Goal: Task Accomplishment & Management: Complete application form

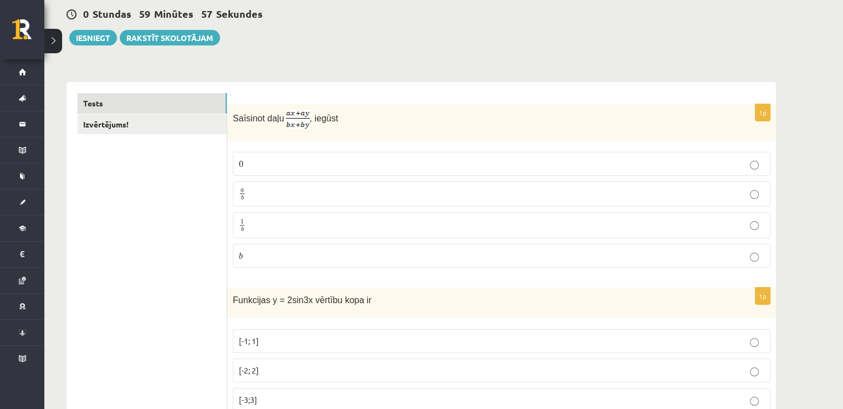
scroll to position [119, 0]
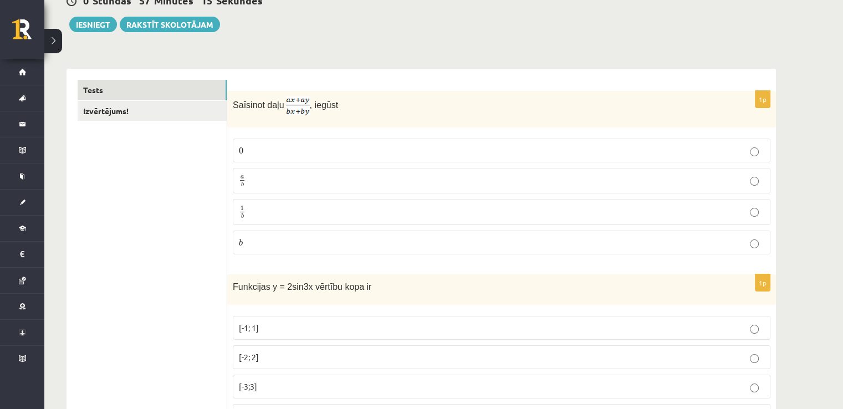
click at [376, 182] on p "a b a b" at bounding box center [501, 181] width 525 height 14
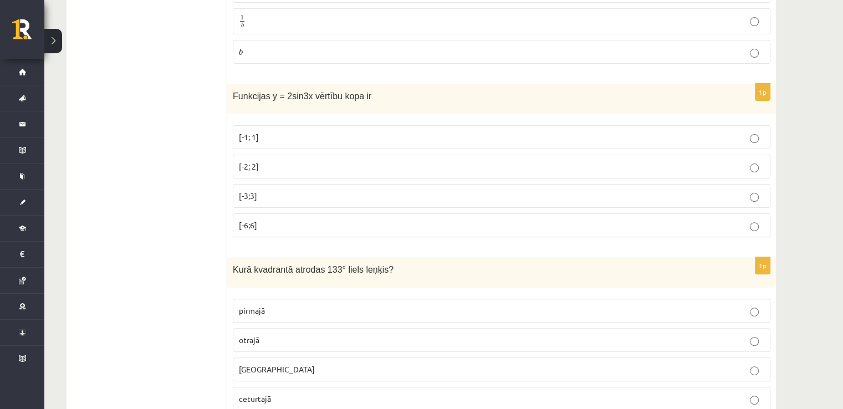
scroll to position [316, 0]
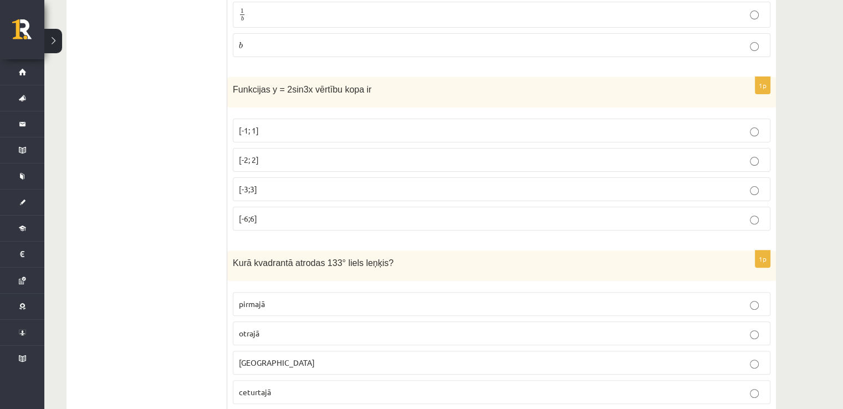
click at [503, 160] on p "[-2; 2]" at bounding box center [501, 160] width 525 height 12
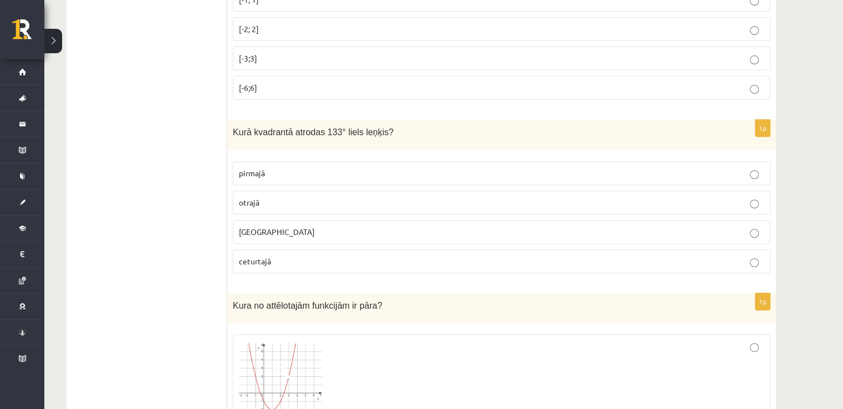
scroll to position [474, 0]
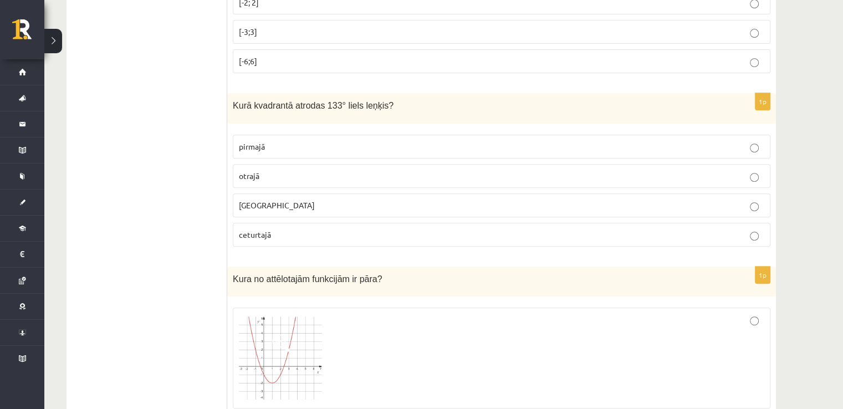
click at [339, 185] on fieldset "pirmajā otrajā trešajā ceturtajā" at bounding box center [502, 189] width 538 height 121
click at [344, 175] on p "otrajā" at bounding box center [501, 176] width 525 height 12
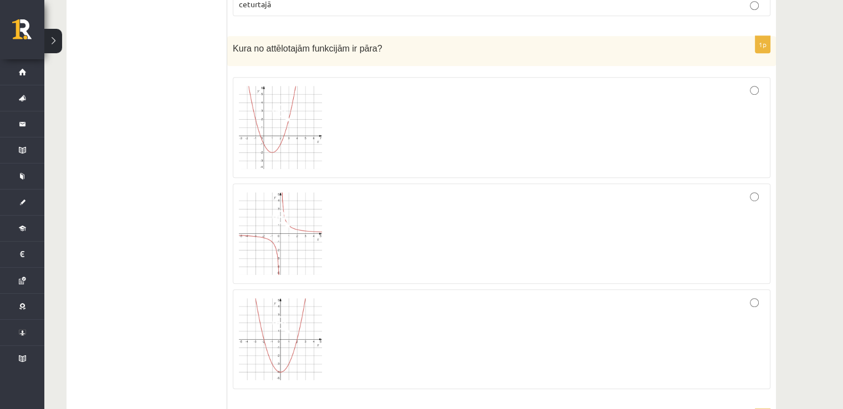
scroll to position [711, 0]
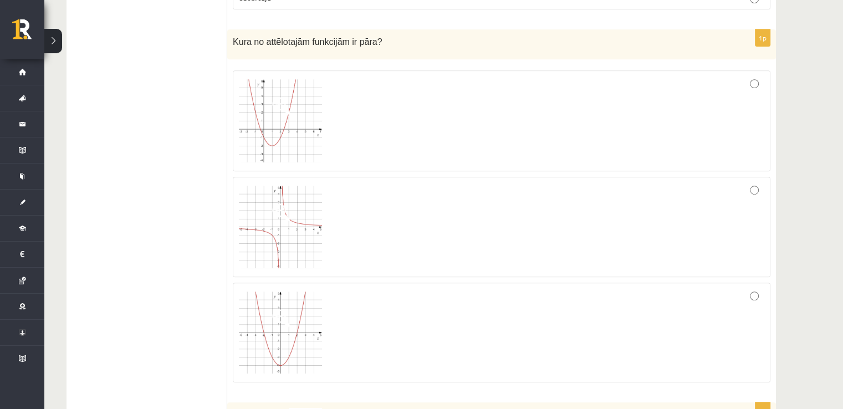
click at [371, 353] on div at bounding box center [501, 333] width 525 height 88
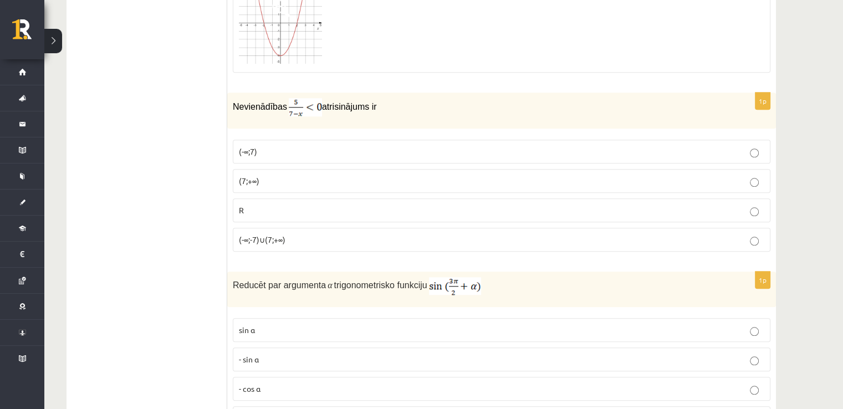
scroll to position [1014, 0]
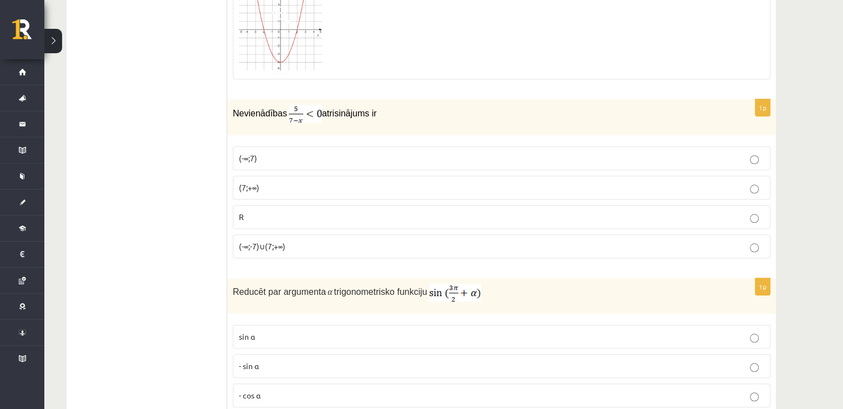
click at [334, 182] on p "(7;+∞)" at bounding box center [501, 188] width 525 height 12
click at [442, 182] on p "(7;+∞)" at bounding box center [501, 188] width 525 height 12
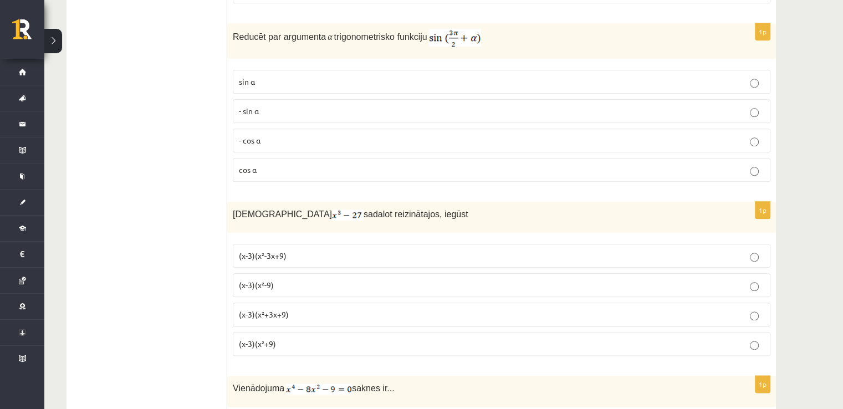
scroll to position [1303, 0]
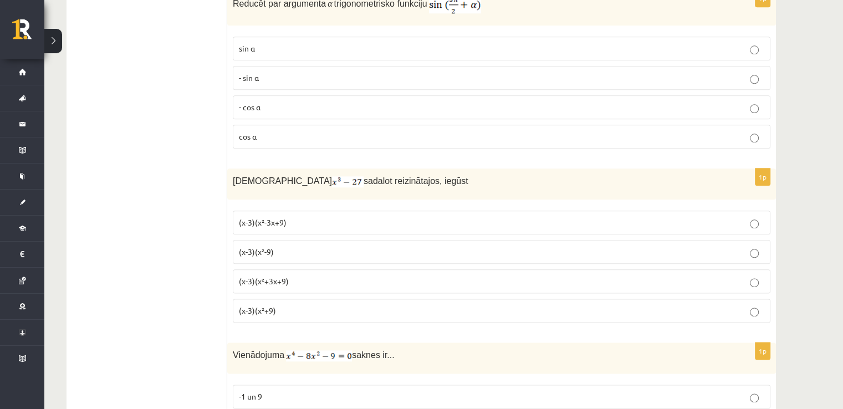
click at [410, 275] on p "(x-3)(x²+3x+9)" at bounding box center [501, 281] width 525 height 12
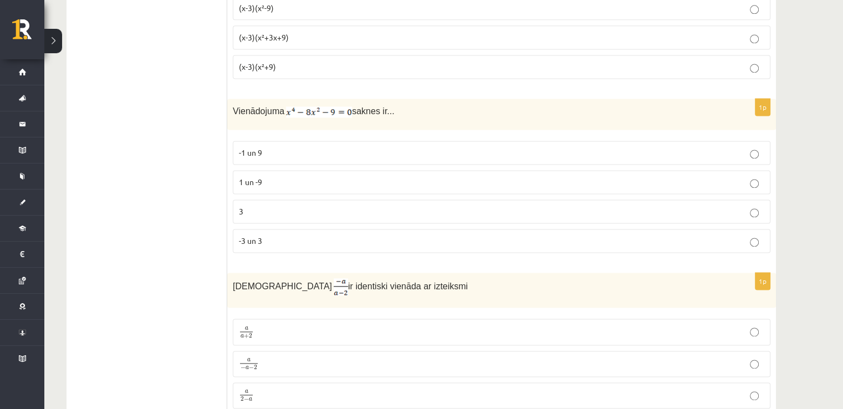
scroll to position [1560, 0]
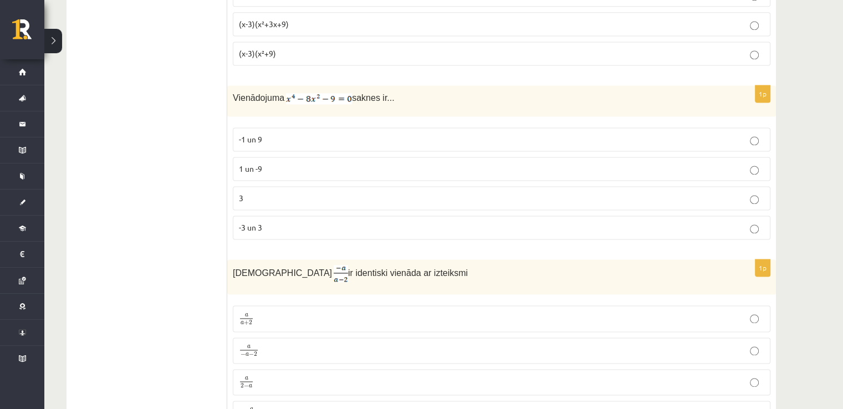
click at [519, 222] on p "-3 un 3" at bounding box center [501, 228] width 525 height 12
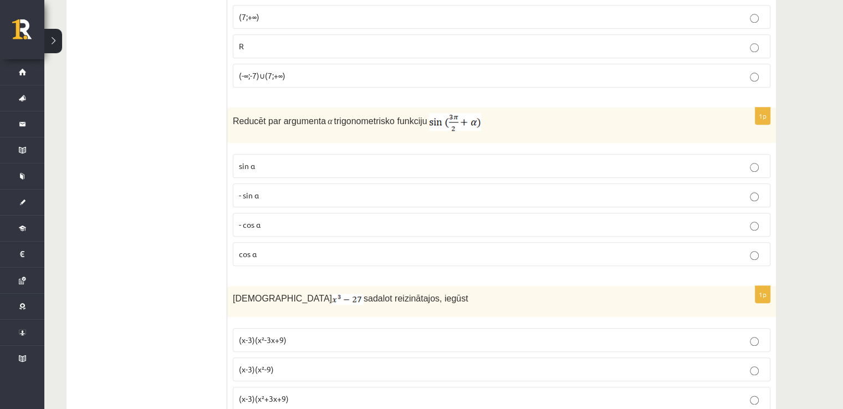
scroll to position [1172, 0]
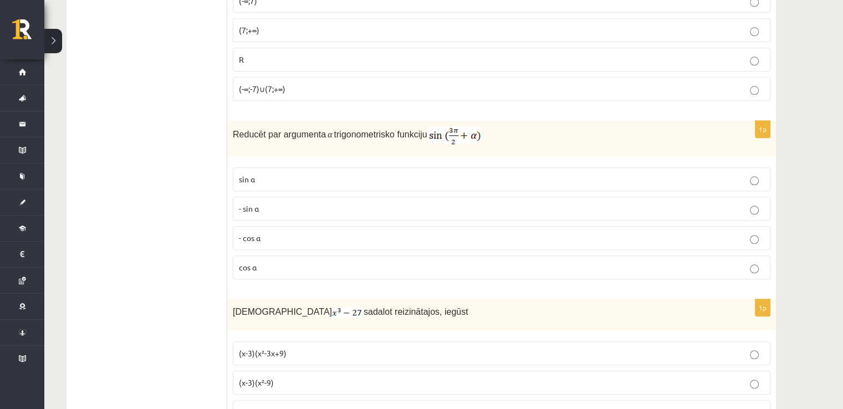
click at [270, 262] on p "cos⁡ α" at bounding box center [501, 268] width 525 height 12
click at [277, 238] on label "- cos ⁡α" at bounding box center [502, 238] width 538 height 24
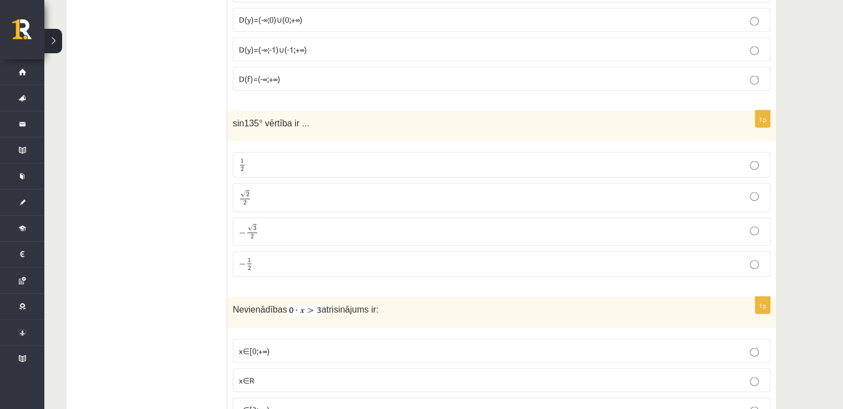
scroll to position [2082, 0]
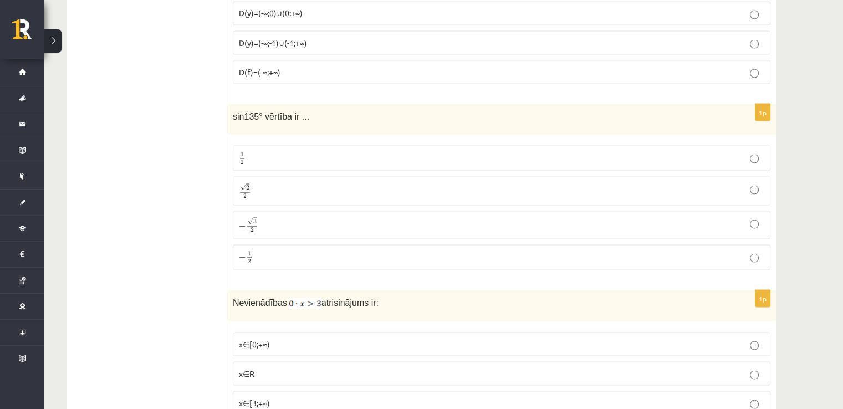
click at [388, 182] on p "√ 2 2 2 2" at bounding box center [501, 190] width 525 height 16
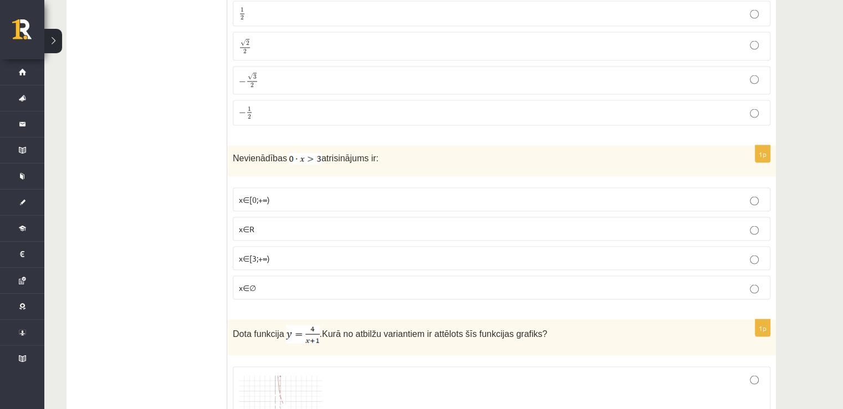
scroll to position [2233, 0]
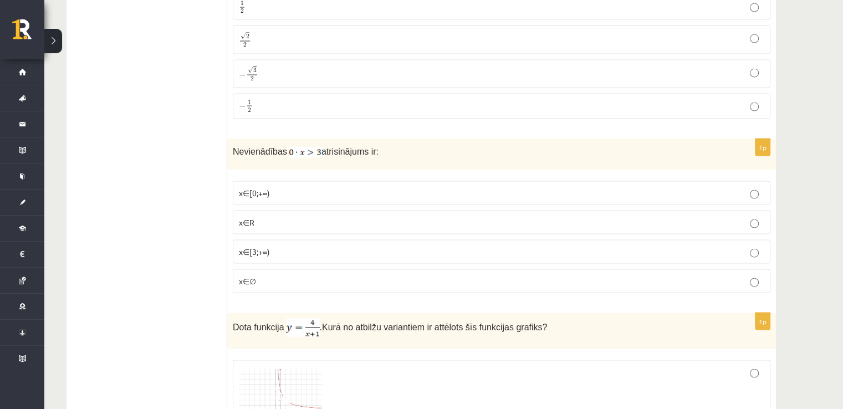
click at [282, 274] on label "x∈∅" at bounding box center [502, 281] width 538 height 24
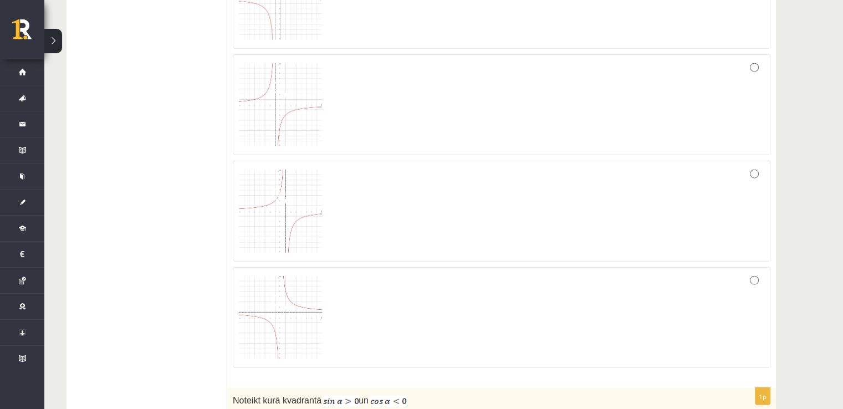
scroll to position [2678, 0]
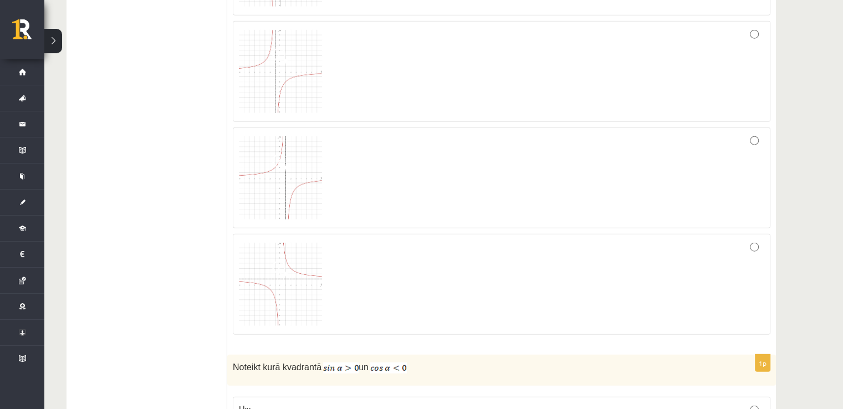
click at [271, 270] on img at bounding box center [280, 284] width 83 height 83
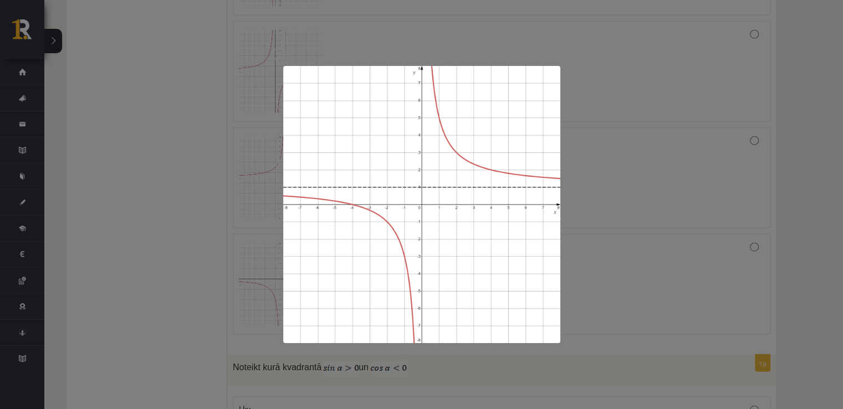
click at [835, 153] on div at bounding box center [421, 204] width 843 height 409
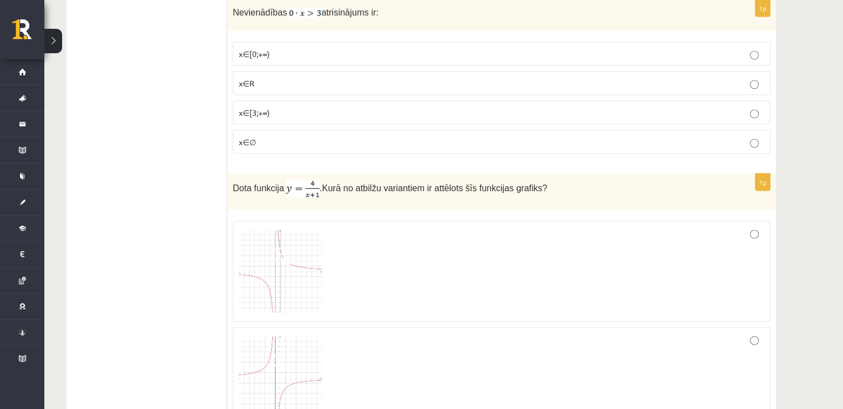
scroll to position [2412, 0]
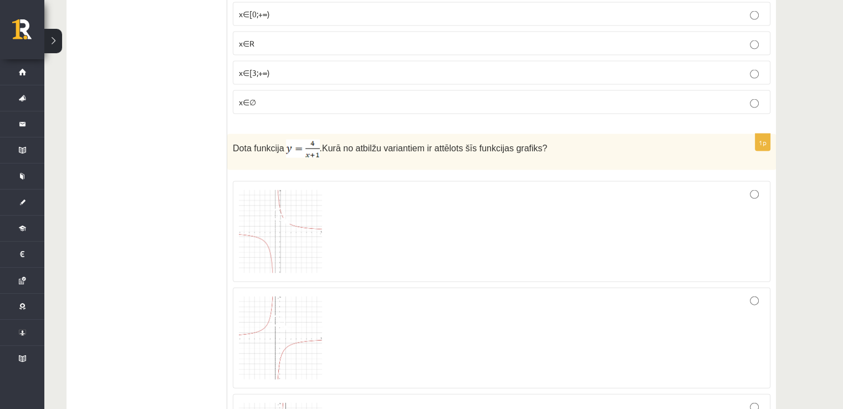
click at [258, 201] on img at bounding box center [280, 231] width 83 height 83
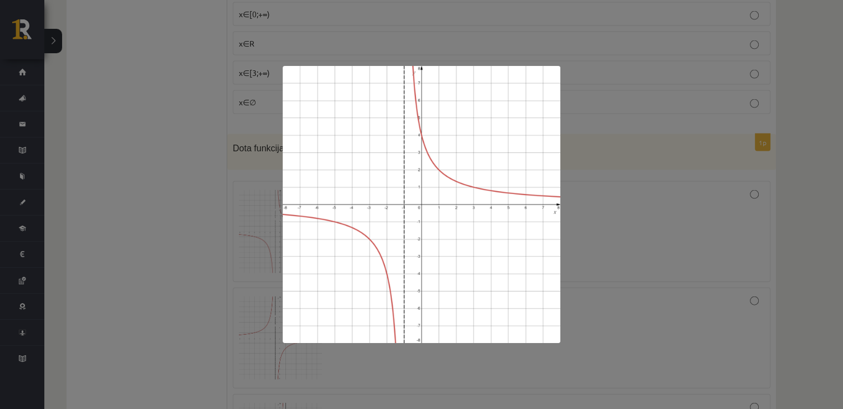
click at [716, 191] on div at bounding box center [421, 204] width 843 height 409
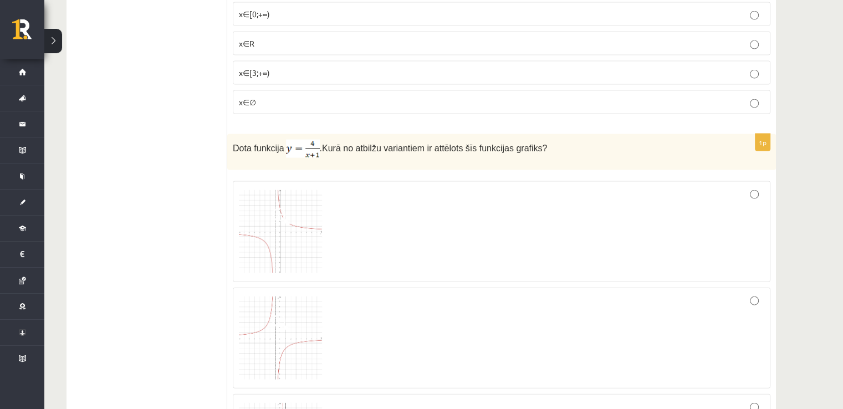
click at [265, 258] on img at bounding box center [280, 231] width 83 height 83
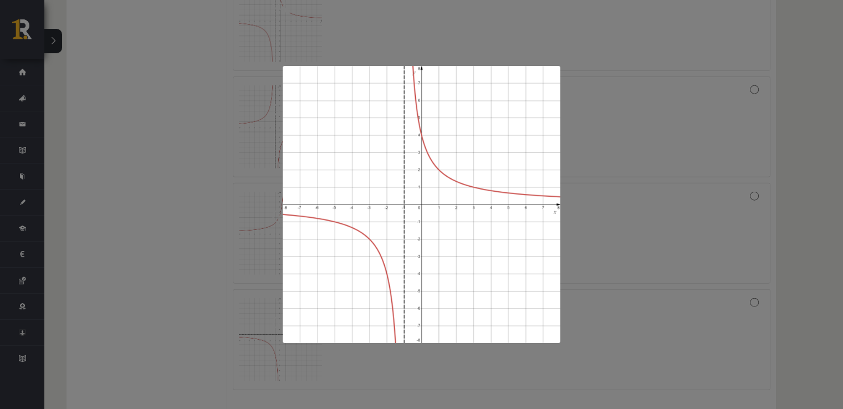
scroll to position [2663, 0]
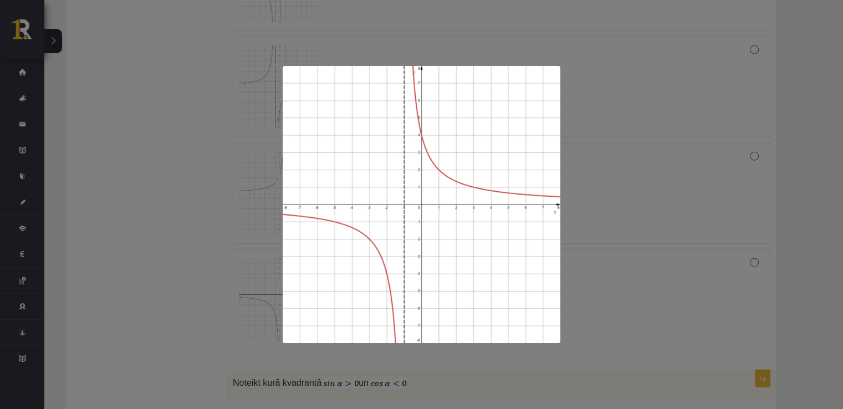
click at [791, 201] on div at bounding box center [421, 204] width 843 height 409
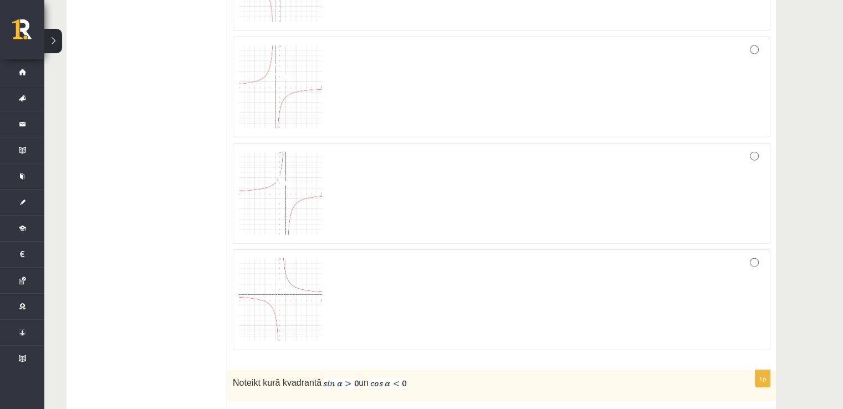
click at [262, 282] on img at bounding box center [280, 299] width 83 height 83
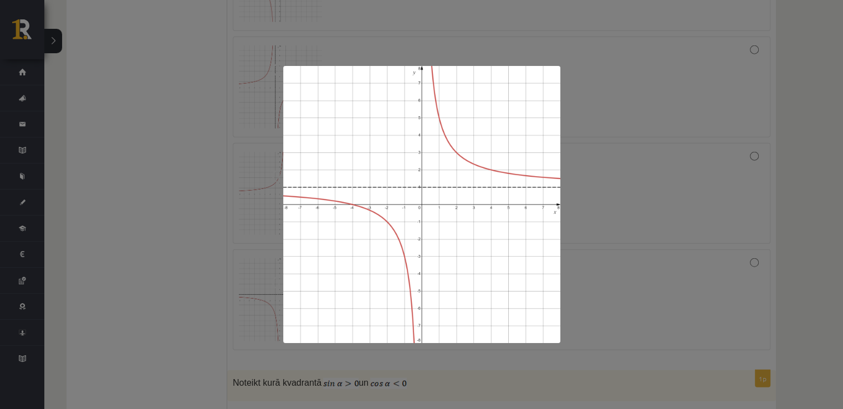
click at [814, 253] on div at bounding box center [421, 204] width 843 height 409
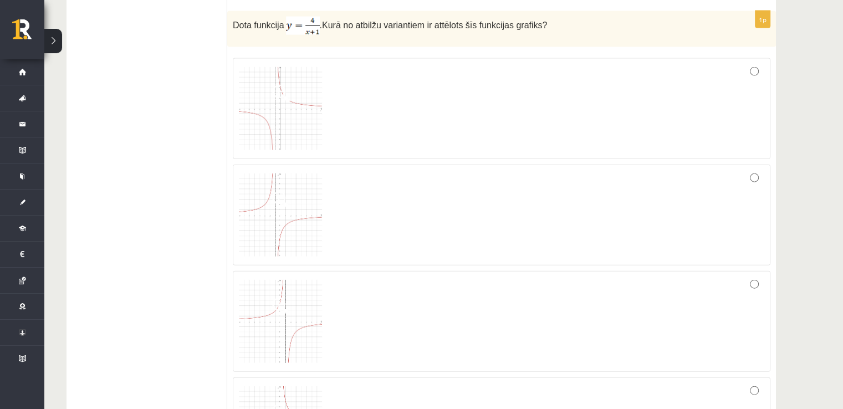
scroll to position [2488, 0]
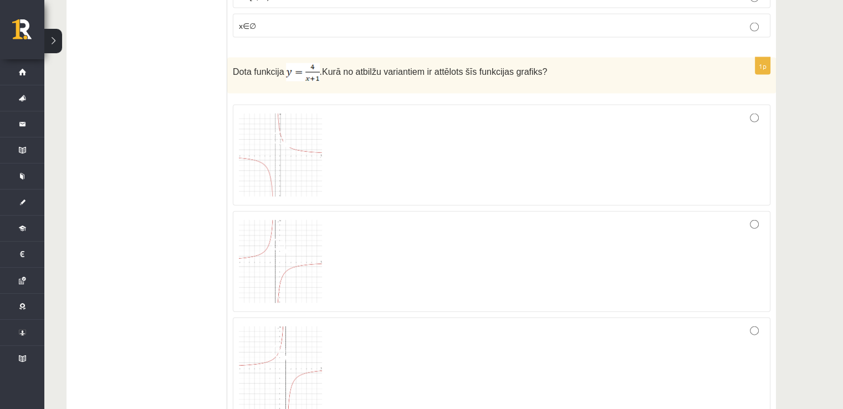
click at [641, 113] on div at bounding box center [501, 155] width 525 height 89
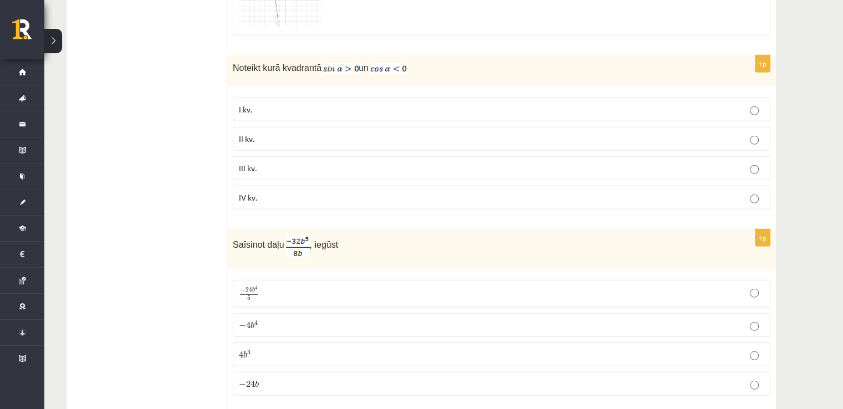
scroll to position [2964, 0]
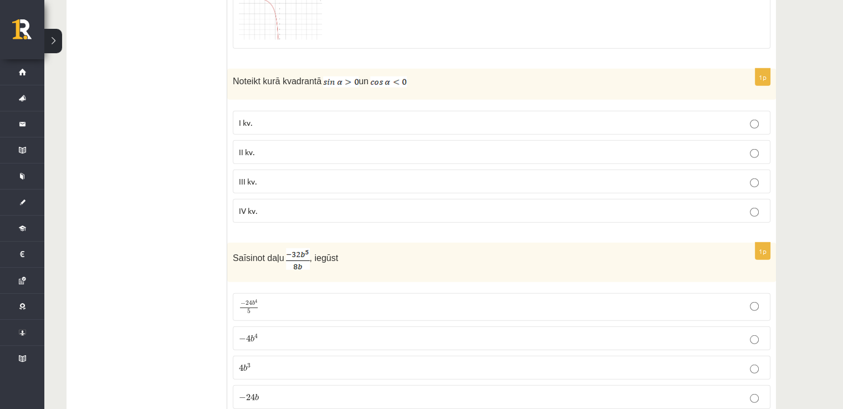
click at [346, 333] on p "− 4 b 4 − 4 b 4" at bounding box center [501, 339] width 525 height 12
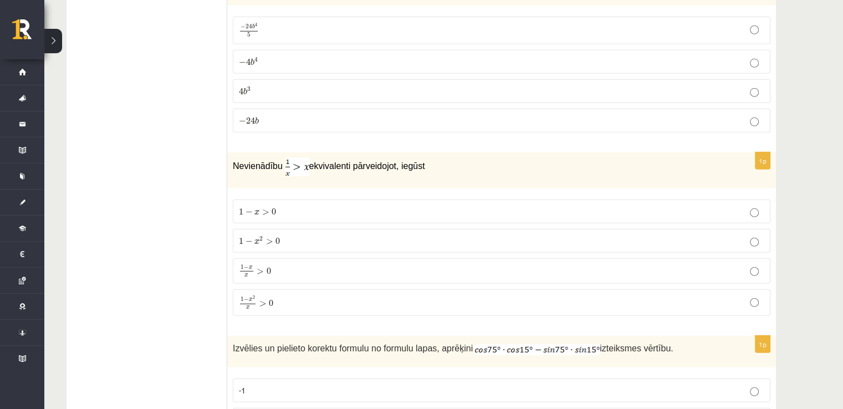
scroll to position [3254, 0]
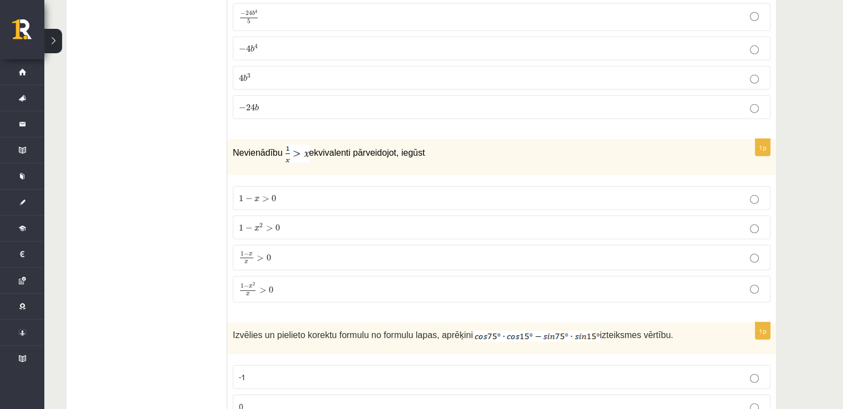
click at [512, 282] on p "1 − x 2 x > 0 1 − x 2 x > 0" at bounding box center [501, 289] width 525 height 14
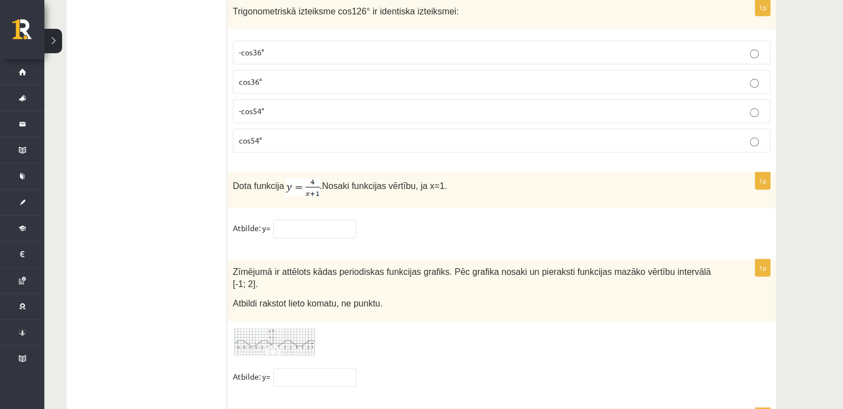
scroll to position [5396, 0]
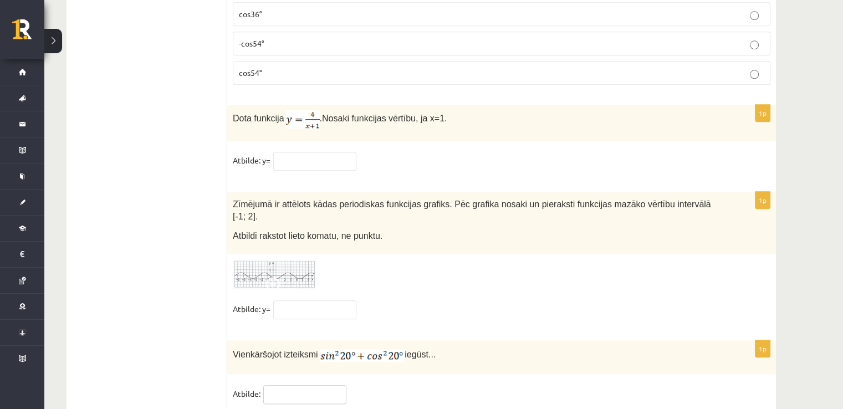
click at [291, 385] on input "text" at bounding box center [304, 394] width 83 height 19
type input "*"
click at [275, 259] on img at bounding box center [274, 274] width 83 height 30
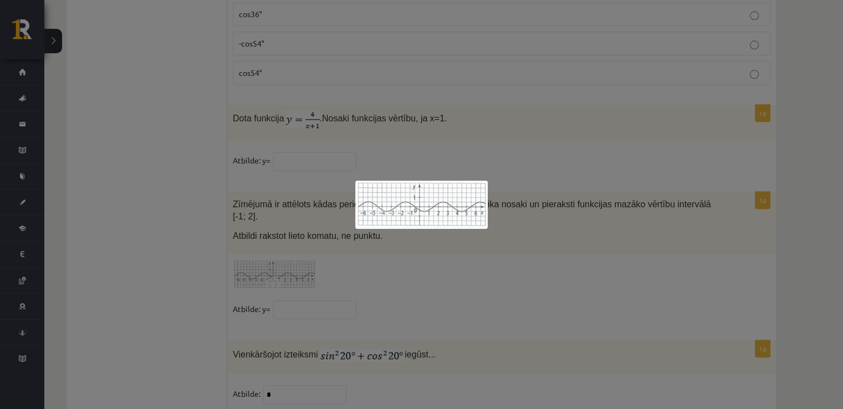
click at [275, 229] on div at bounding box center [421, 204] width 843 height 409
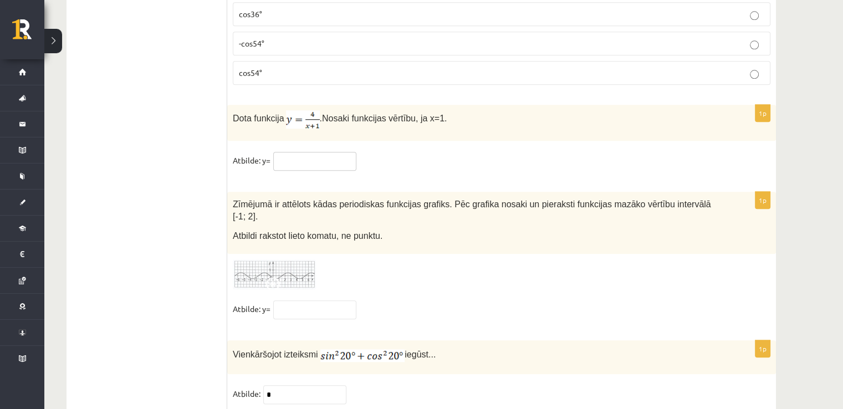
click at [327, 152] on input "text" at bounding box center [314, 161] width 83 height 19
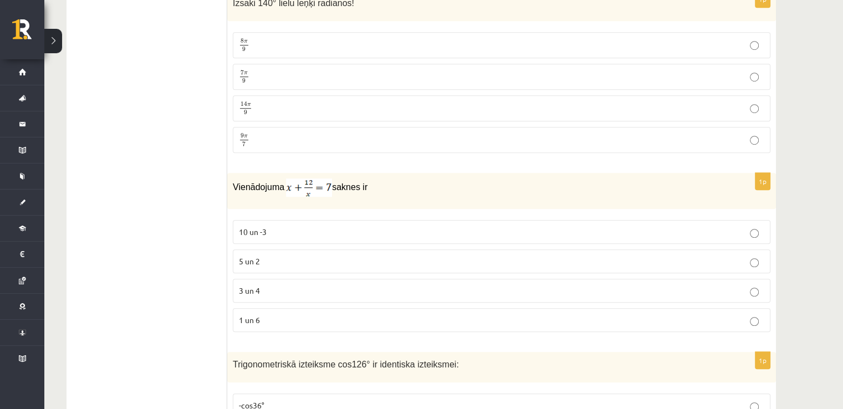
scroll to position [4969, 0]
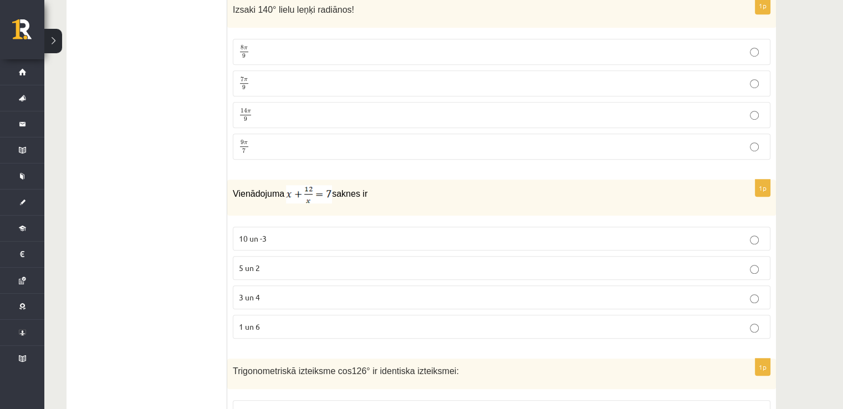
type input "*"
click at [381, 285] on label "3 un 4" at bounding box center [502, 297] width 538 height 24
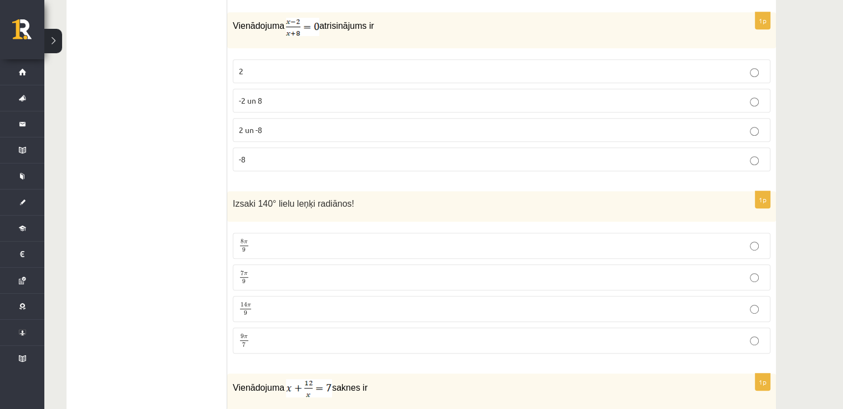
scroll to position [4768, 0]
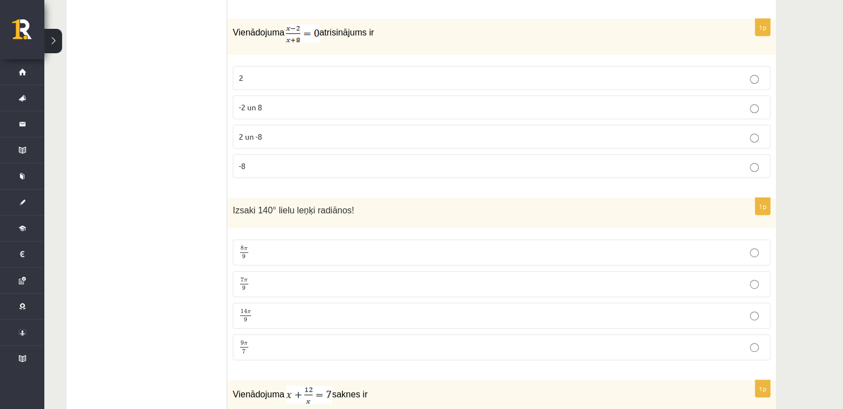
click at [468, 271] on label "7 π 9 7 π 9" at bounding box center [502, 284] width 538 height 26
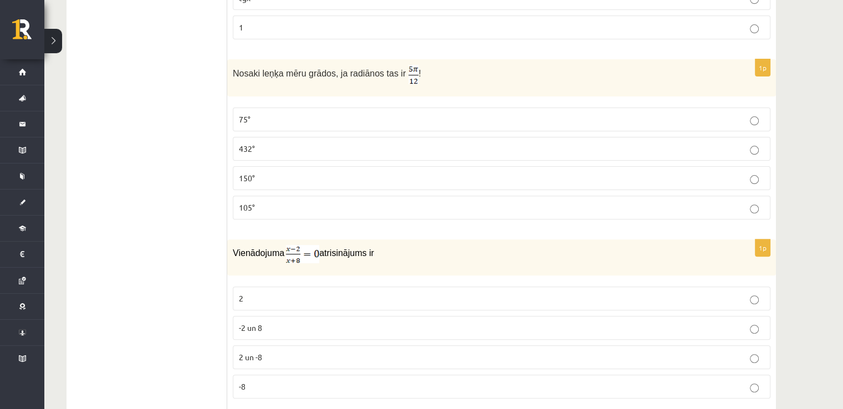
scroll to position [4574, 0]
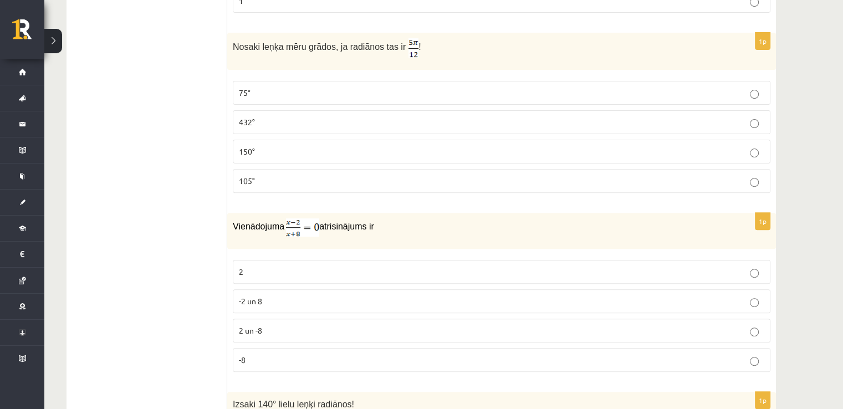
click at [457, 266] on p "2" at bounding box center [501, 272] width 525 height 12
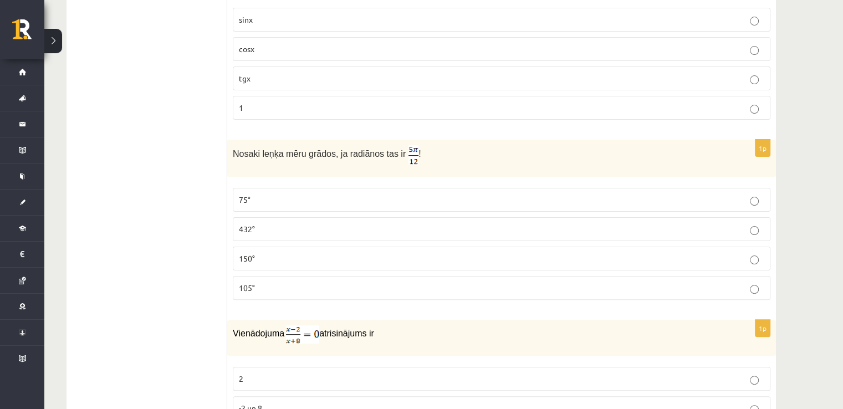
scroll to position [4461, 0]
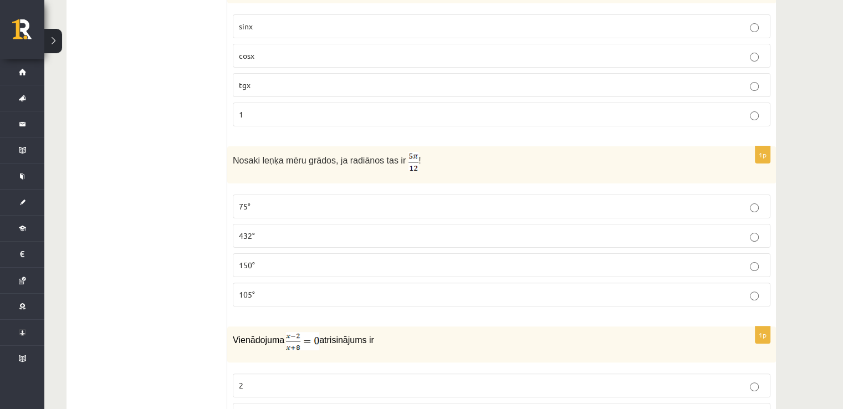
click at [481, 195] on label "75°" at bounding box center [502, 207] width 538 height 24
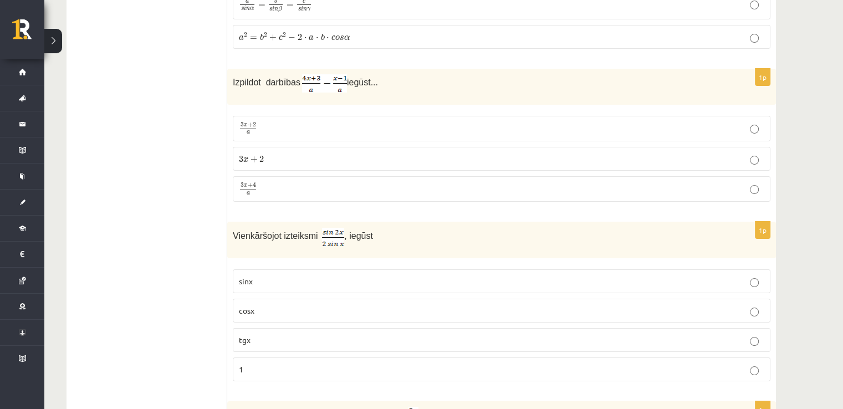
scroll to position [4219, 0]
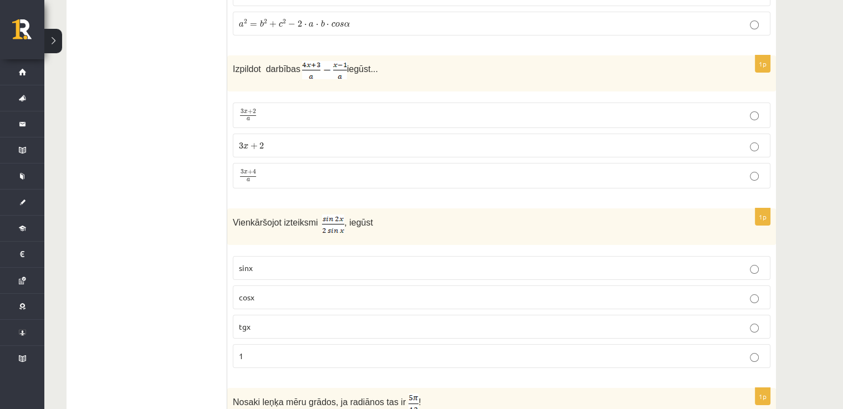
click at [326, 169] on p "3 x + 4 a 3 x + 4 a" at bounding box center [501, 176] width 525 height 14
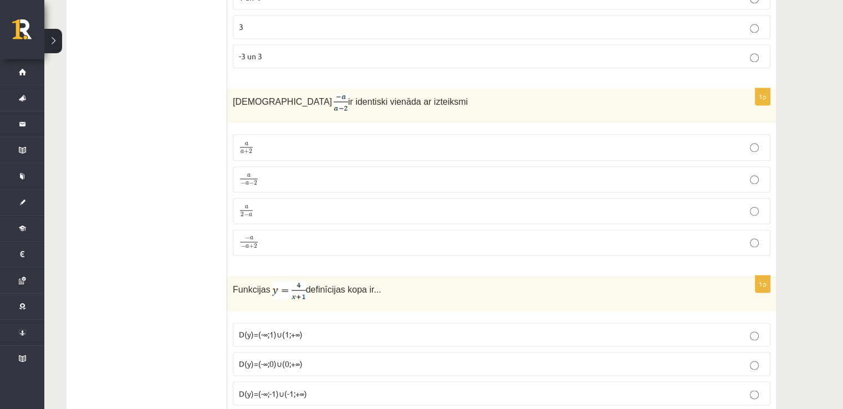
scroll to position [1758, 0]
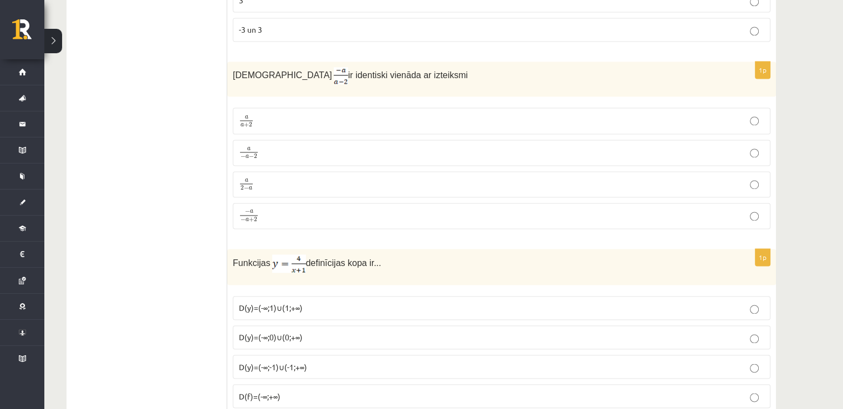
click at [296, 177] on p "a 2 − a a 2 − a" at bounding box center [501, 184] width 525 height 14
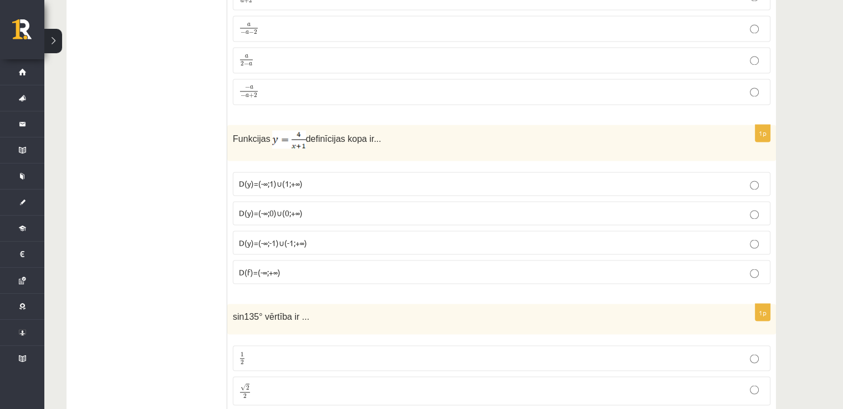
scroll to position [1895, 0]
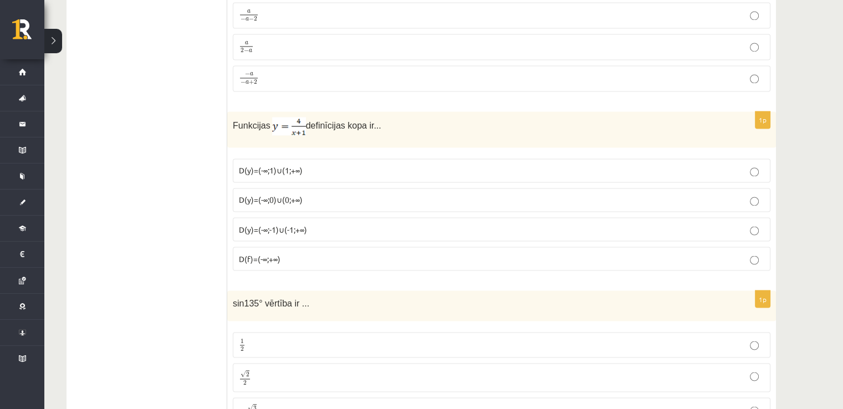
click at [325, 223] on p "D(y)=(-∞;-1)∪(-1;+∞)" at bounding box center [501, 229] width 525 height 12
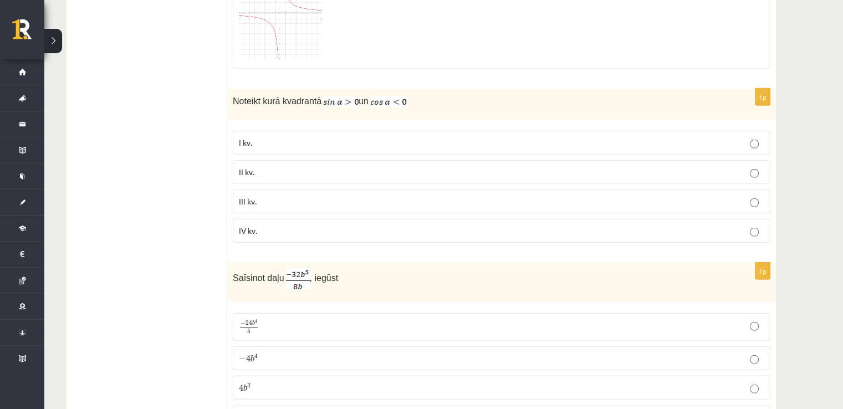
scroll to position [2938, 0]
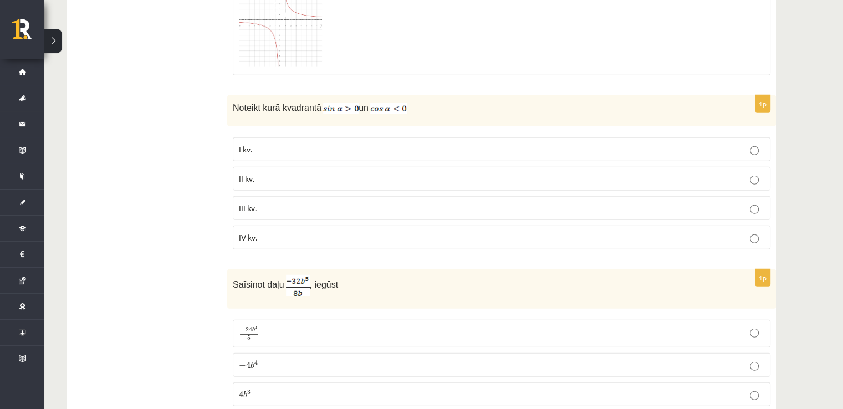
click at [324, 167] on label "II kv." at bounding box center [502, 179] width 538 height 24
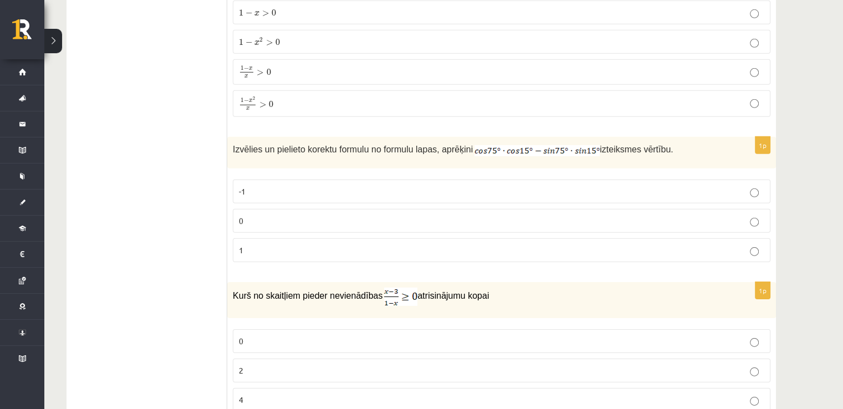
scroll to position [3453, 0]
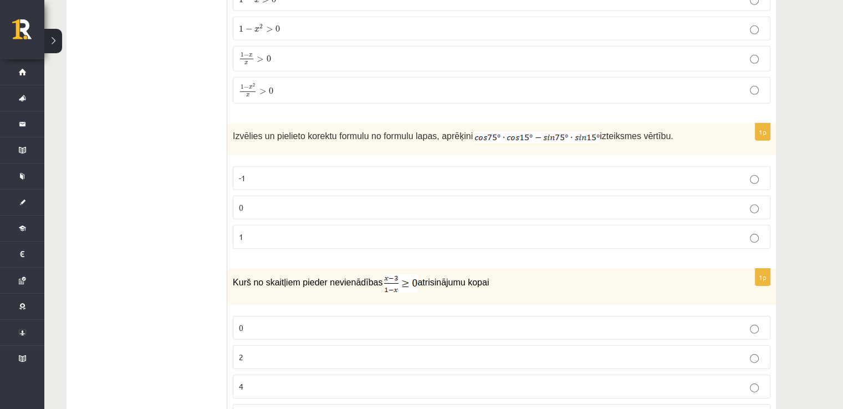
click at [679, 196] on label "0" at bounding box center [502, 208] width 538 height 24
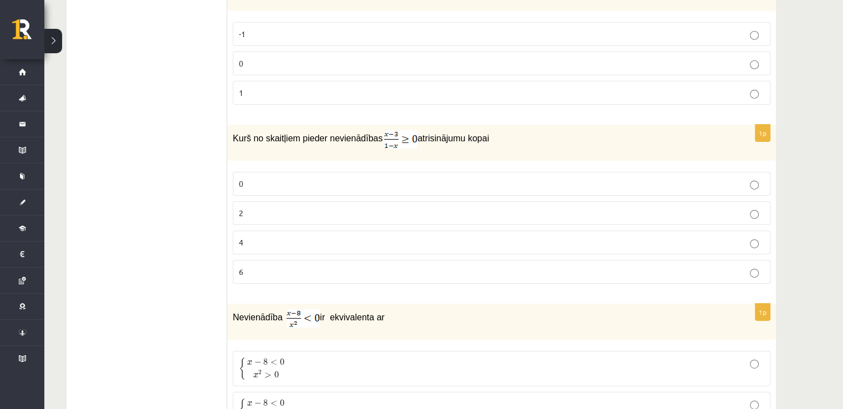
scroll to position [3577, 0]
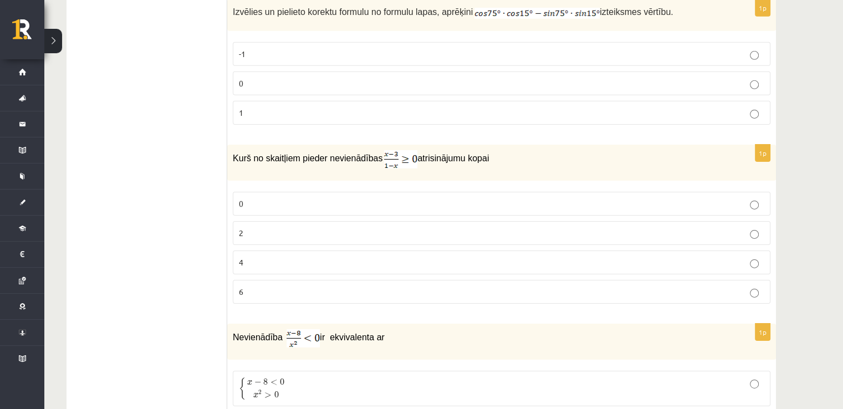
click at [705, 227] on p "2" at bounding box center [501, 233] width 525 height 12
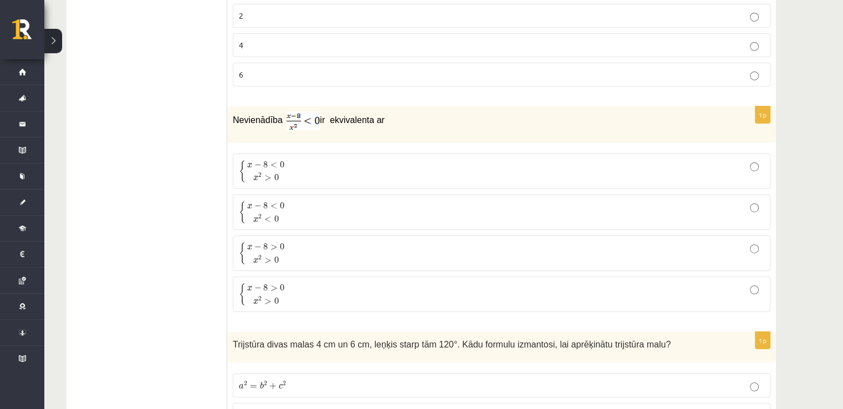
scroll to position [3808, 0]
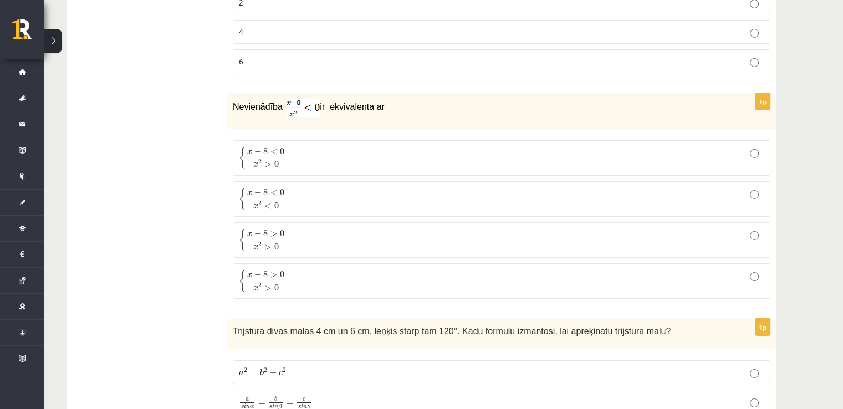
click at [293, 146] on p "{ x − 8 < 0 x 2 > 0 { x − 8 < 0 x 2 > 0" at bounding box center [501, 157] width 525 height 23
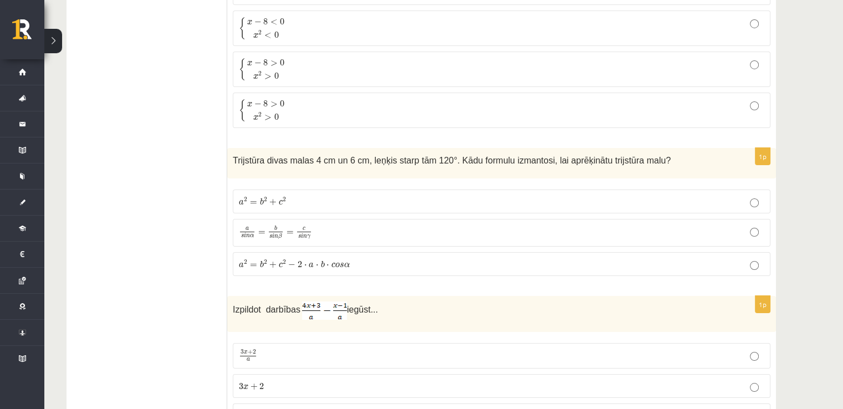
scroll to position [4025, 0]
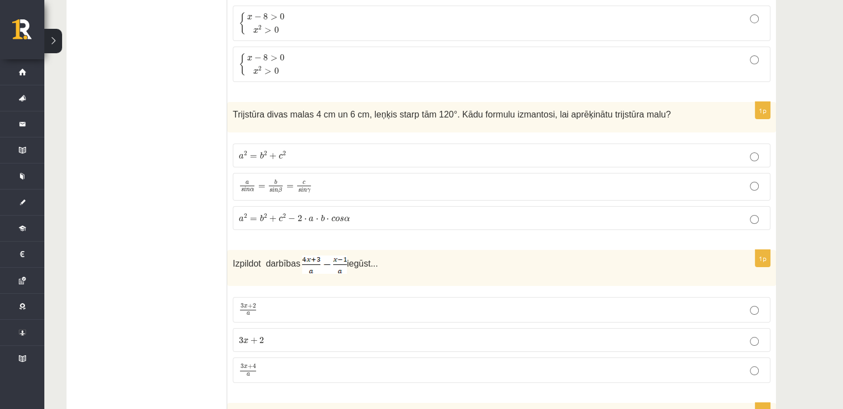
click at [454, 206] on label "a 2 = b 2 + c 2 − 2 ⋅ a ⋅ b ⋅ c o s α a 2 = b 2 + c 2 − 2 ⋅ a ⋅ b ⋅ c o s α" at bounding box center [502, 218] width 538 height 24
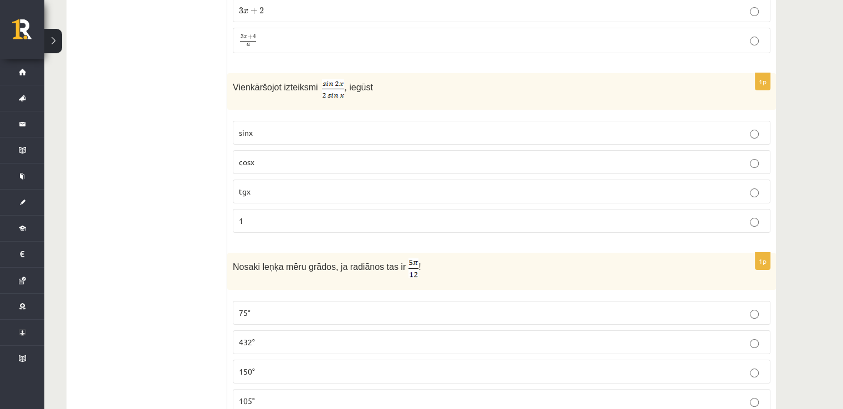
scroll to position [4348, 0]
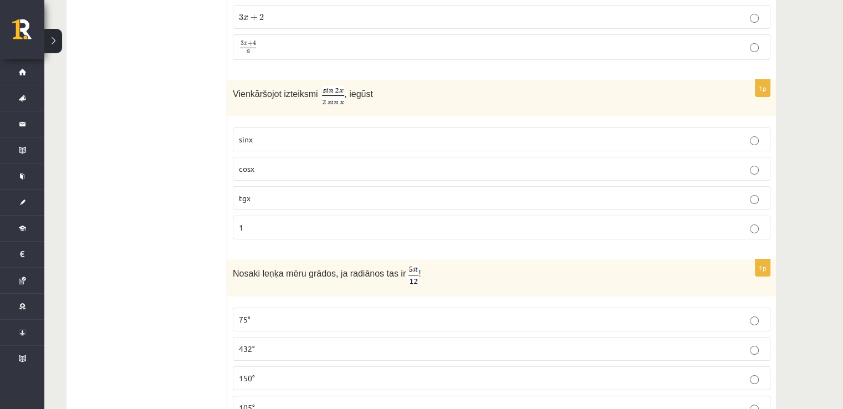
click at [451, 163] on p "cosx" at bounding box center [501, 169] width 525 height 12
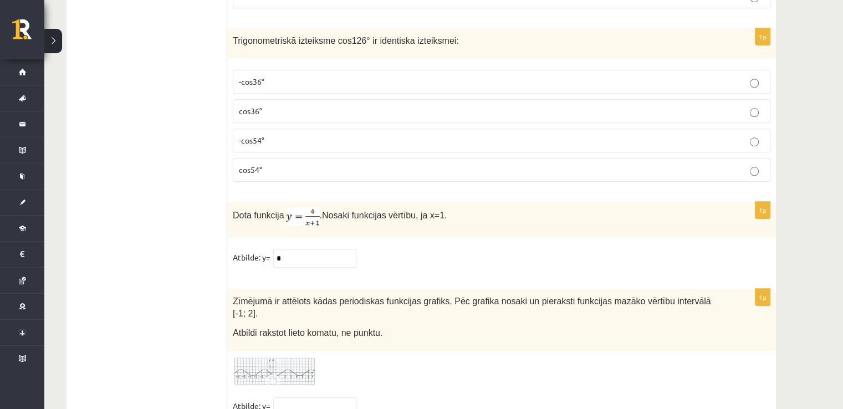
scroll to position [5279, 0]
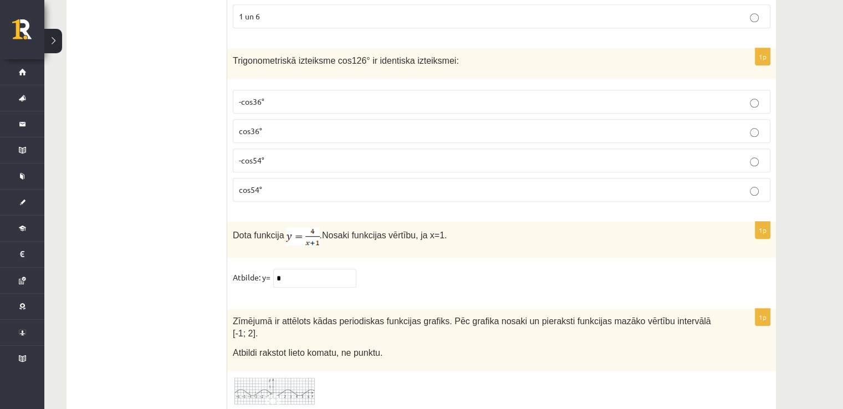
click at [304, 155] on p "-cos54°" at bounding box center [501, 161] width 525 height 12
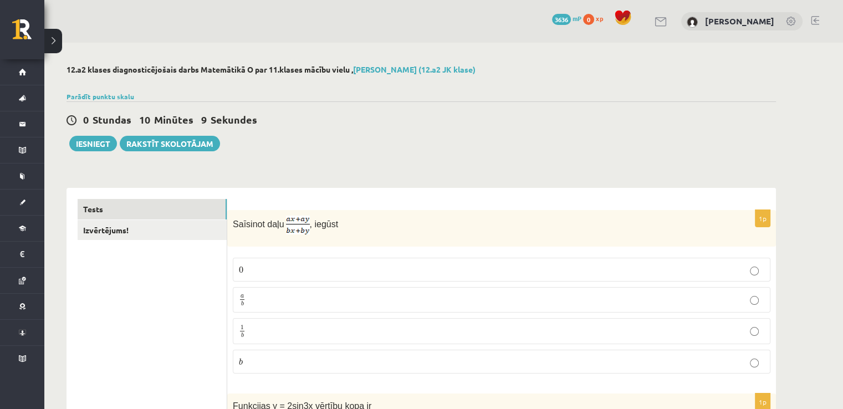
scroll to position [5396, 0]
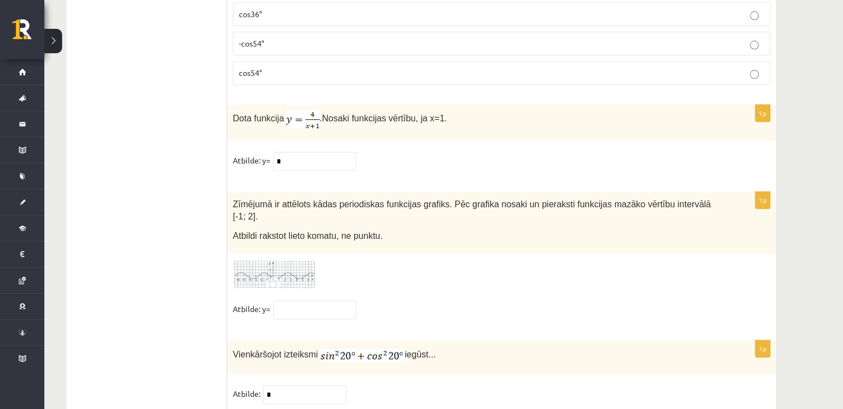
click at [290, 259] on img at bounding box center [274, 274] width 83 height 30
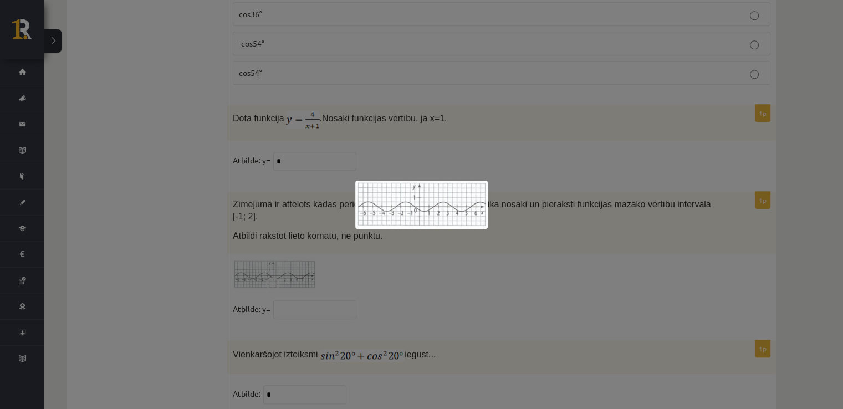
click at [574, 223] on div at bounding box center [421, 204] width 843 height 409
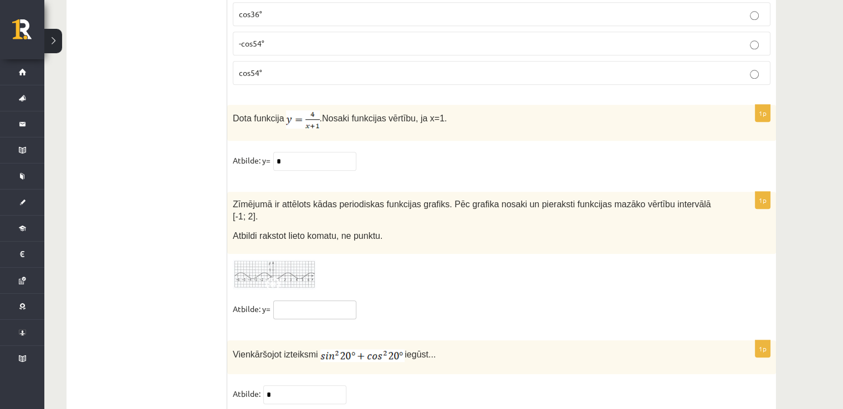
click at [319, 300] on input "text" at bounding box center [314, 309] width 83 height 19
click at [284, 300] on input "***" at bounding box center [314, 309] width 83 height 19
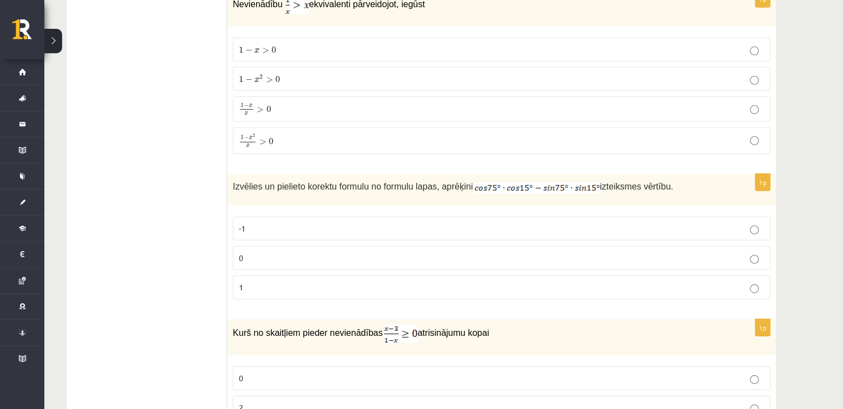
scroll to position [3501, 0]
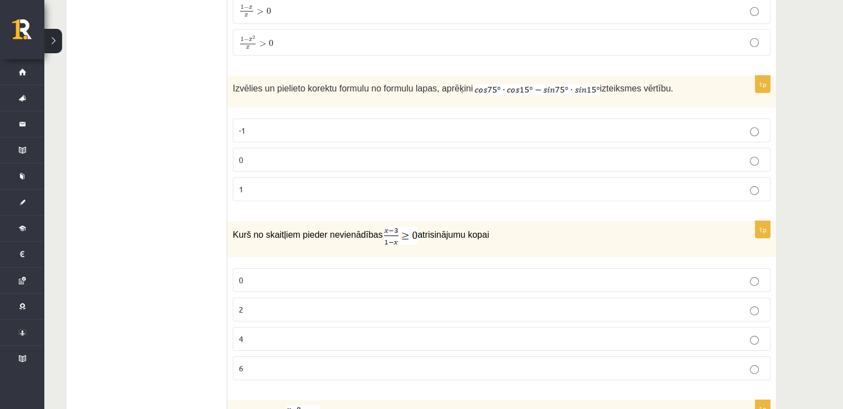
type input "***"
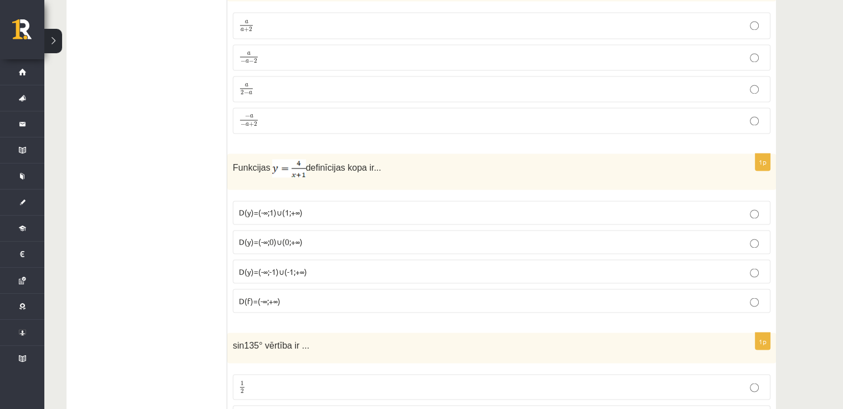
scroll to position [1886, 0]
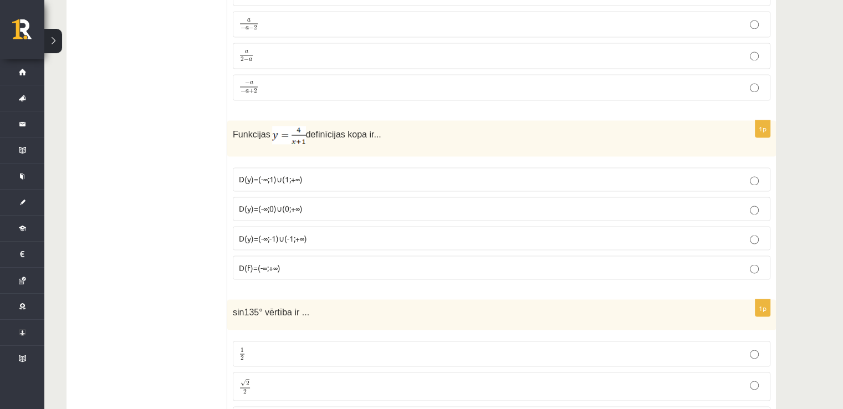
click at [697, 173] on p "D(y)=(-∞;1)∪(1;+∞)" at bounding box center [501, 179] width 525 height 12
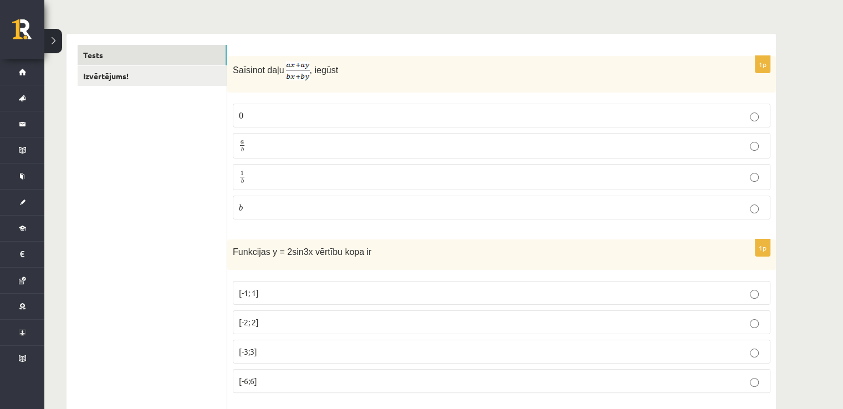
scroll to position [114, 0]
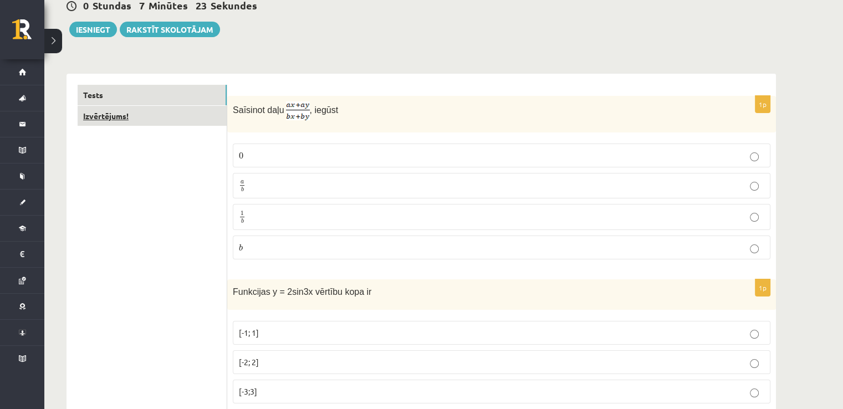
click at [203, 111] on link "Izvērtējums!" at bounding box center [152, 116] width 149 height 21
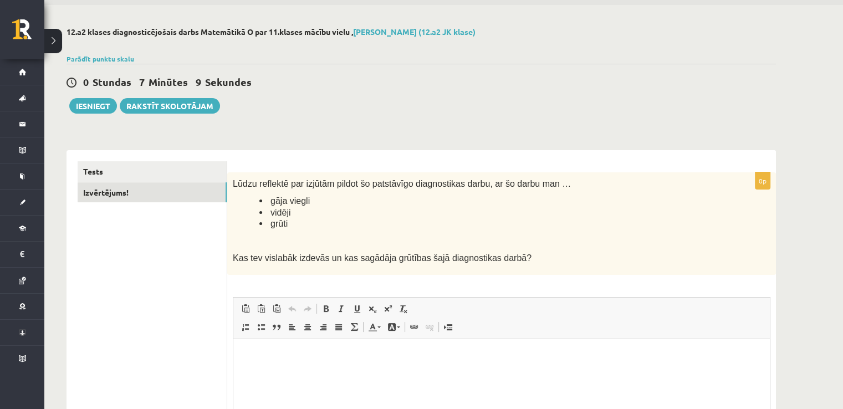
scroll to position [0, 0]
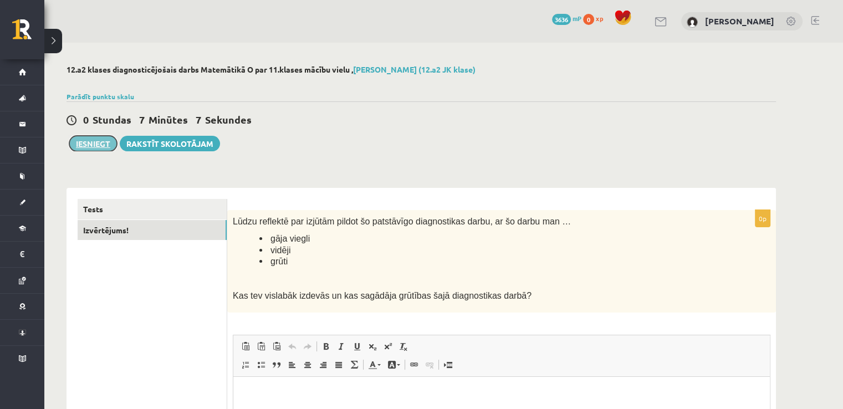
click at [94, 142] on button "Iesniegt" at bounding box center [93, 144] width 48 height 16
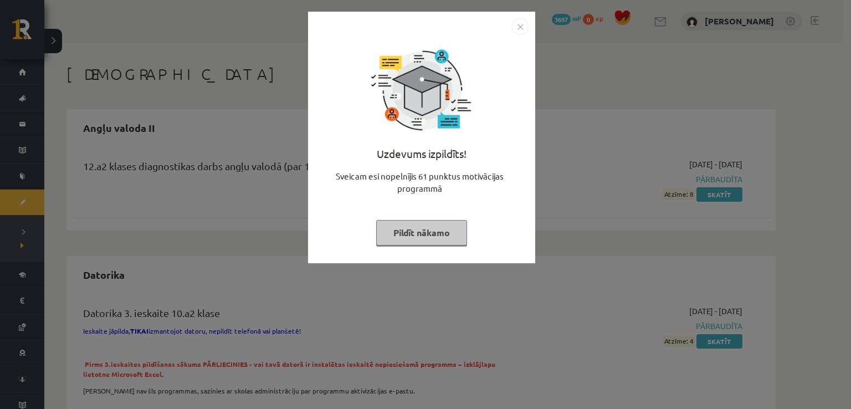
click at [408, 225] on button "Pildīt nākamo" at bounding box center [421, 232] width 91 height 25
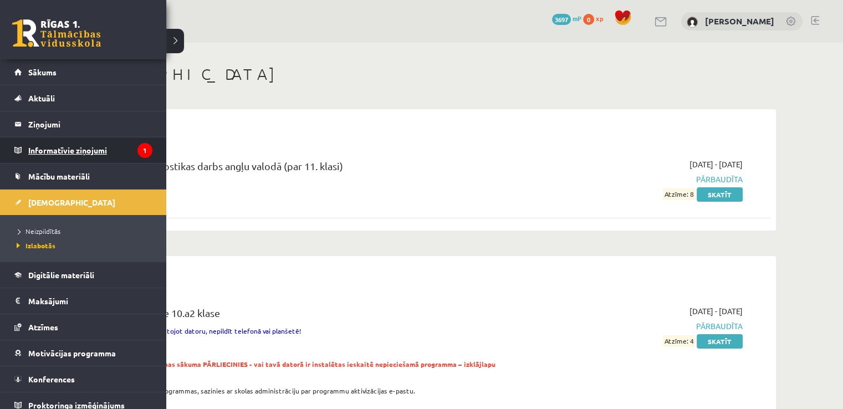
click at [62, 155] on legend "Informatīvie ziņojumi 1" at bounding box center [90, 149] width 124 height 25
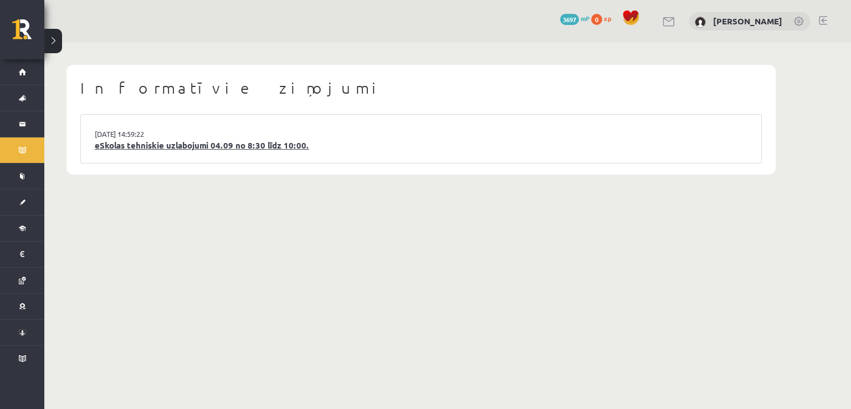
click at [170, 141] on link "eSkolas tehniskie uzlabojumi 04.09 no 8:30 līdz 10:00." at bounding box center [421, 145] width 653 height 13
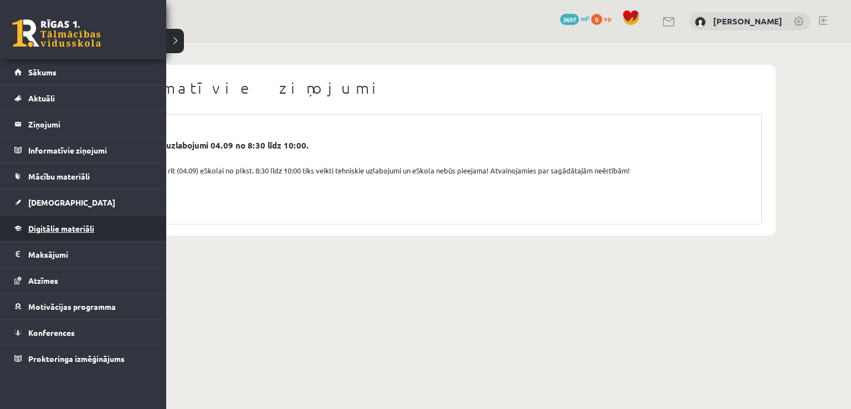
click at [61, 235] on link "Digitālie materiāli" at bounding box center [83, 228] width 138 height 25
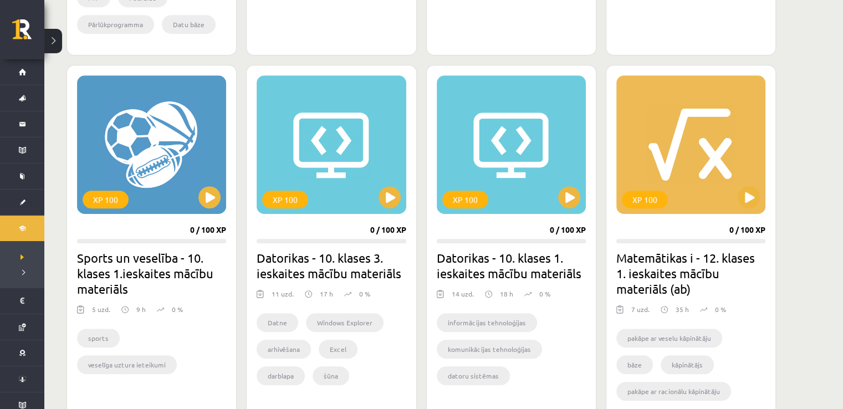
scroll to position [663, 0]
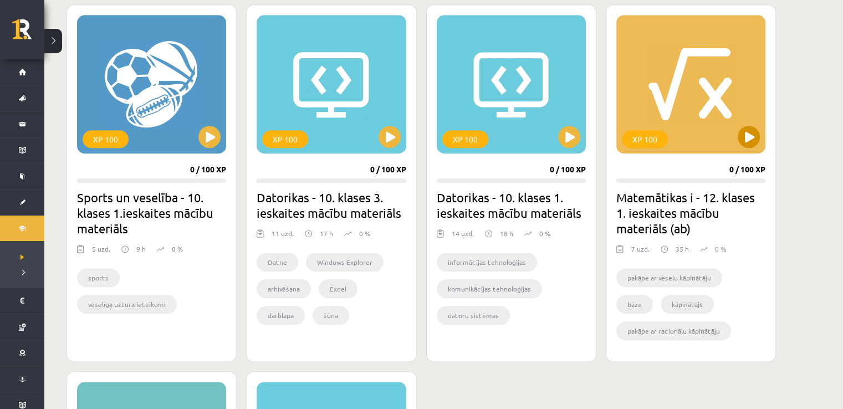
click at [675, 127] on div "XP 100" at bounding box center [690, 84] width 149 height 139
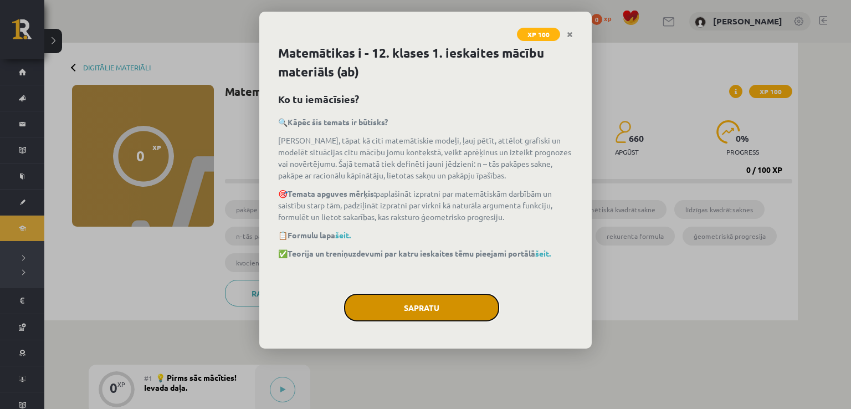
click at [451, 312] on button "Sapratu" at bounding box center [421, 308] width 155 height 28
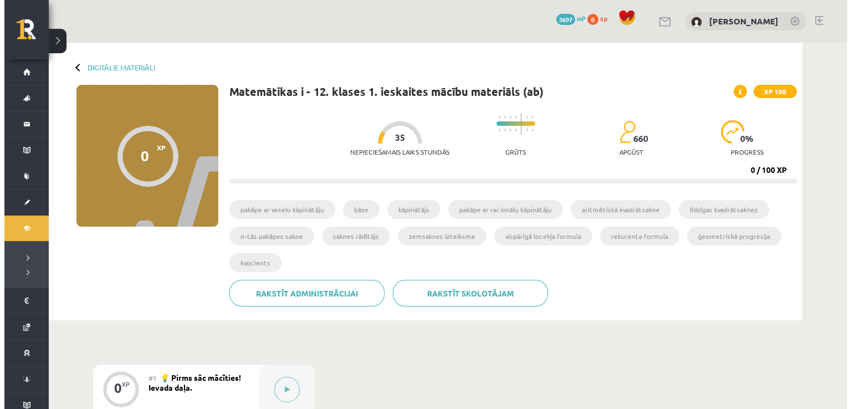
scroll to position [202, 0]
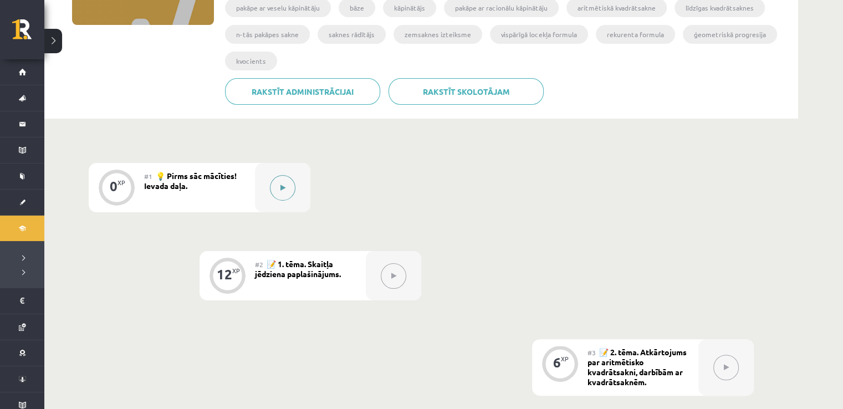
click at [278, 180] on button at bounding box center [282, 187] width 25 height 25
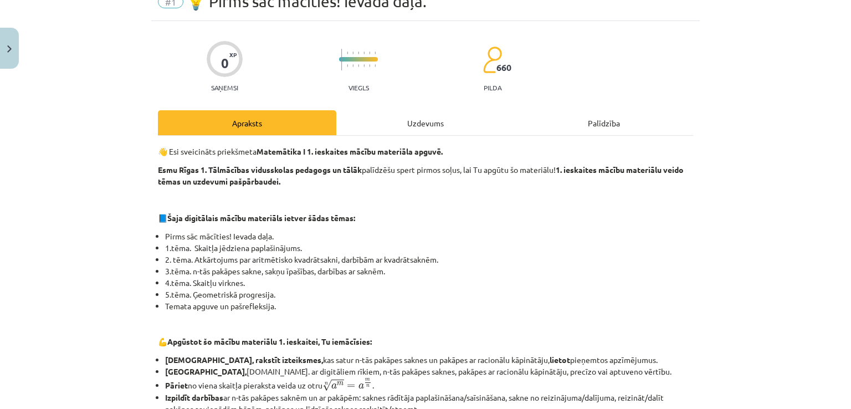
scroll to position [60, 0]
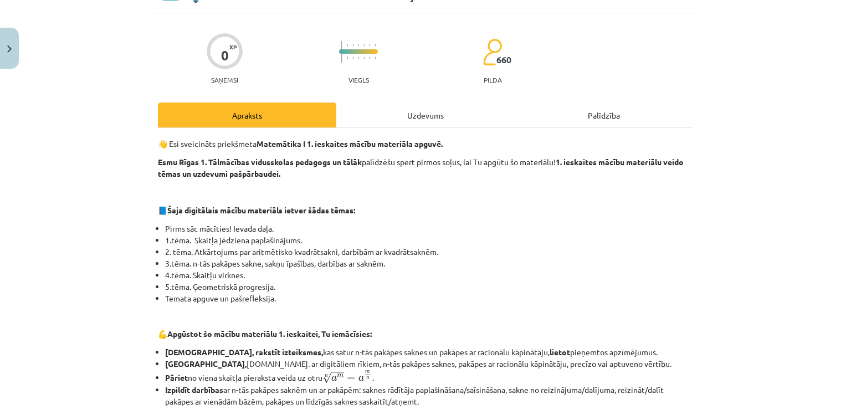
click at [428, 116] on div "Uzdevums" at bounding box center [425, 115] width 178 height 25
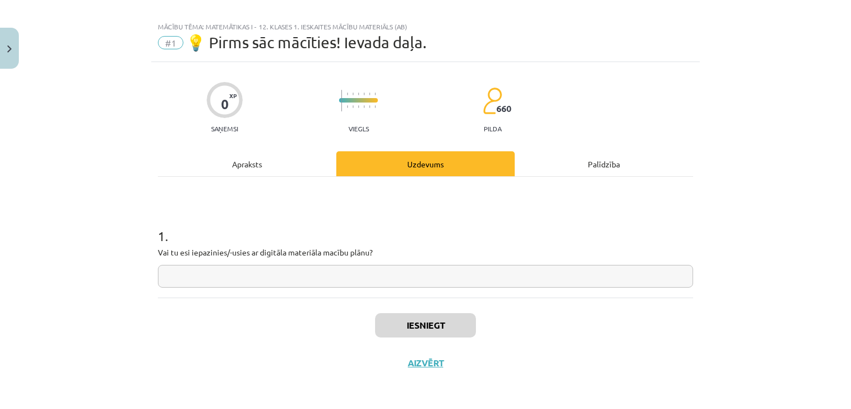
click at [259, 168] on div "Apraksts" at bounding box center [247, 163] width 178 height 25
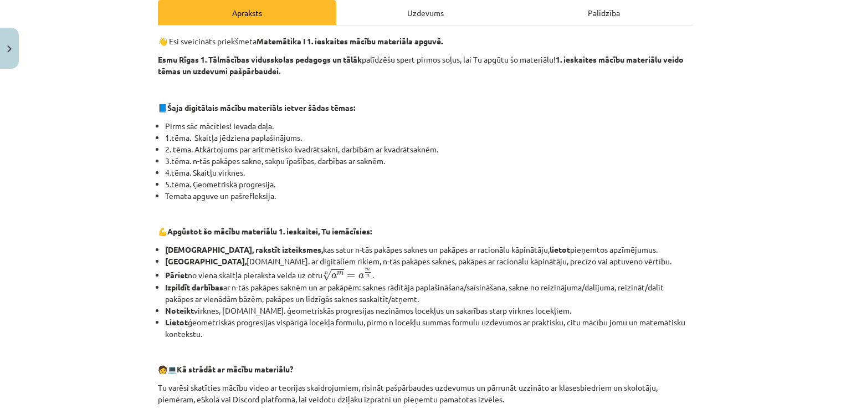
scroll to position [165, 0]
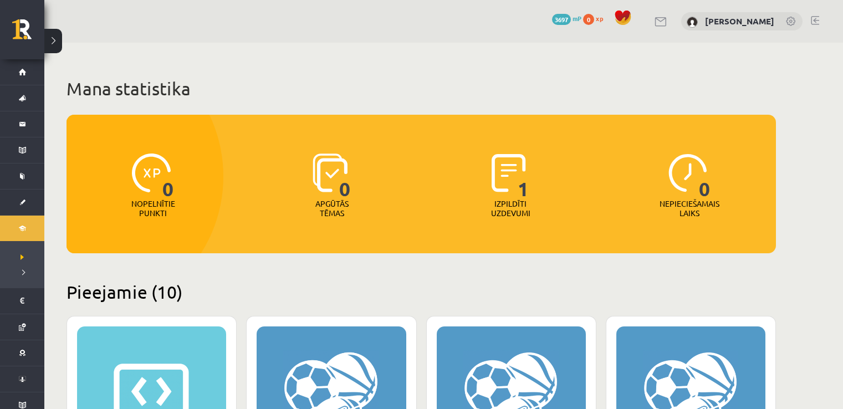
scroll to position [663, 0]
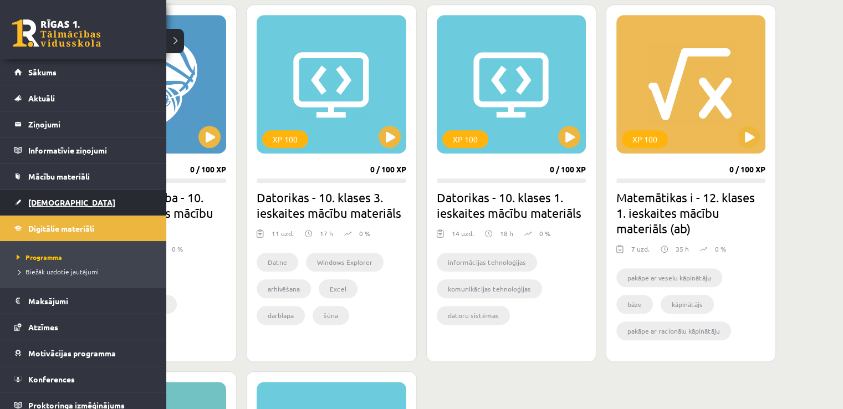
click at [43, 205] on span "[DEMOGRAPHIC_DATA]" at bounding box center [71, 202] width 87 height 10
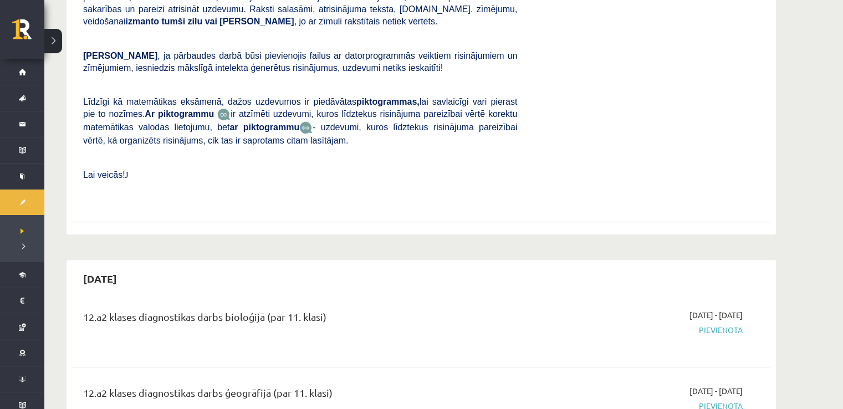
scroll to position [412, 0]
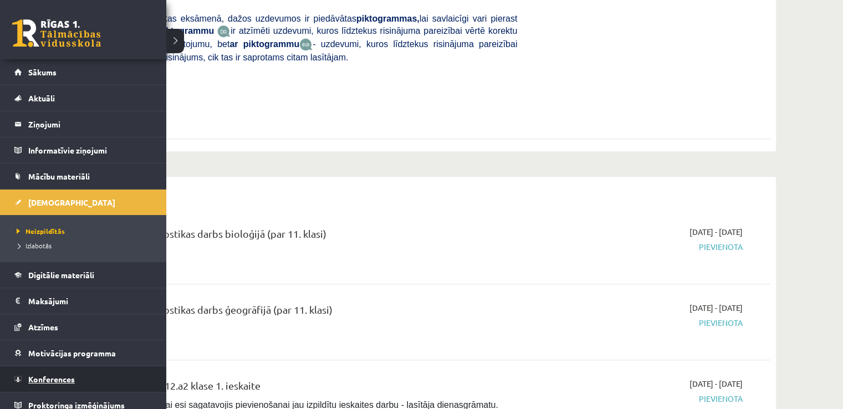
click at [24, 376] on link "Konferences" at bounding box center [83, 378] width 138 height 25
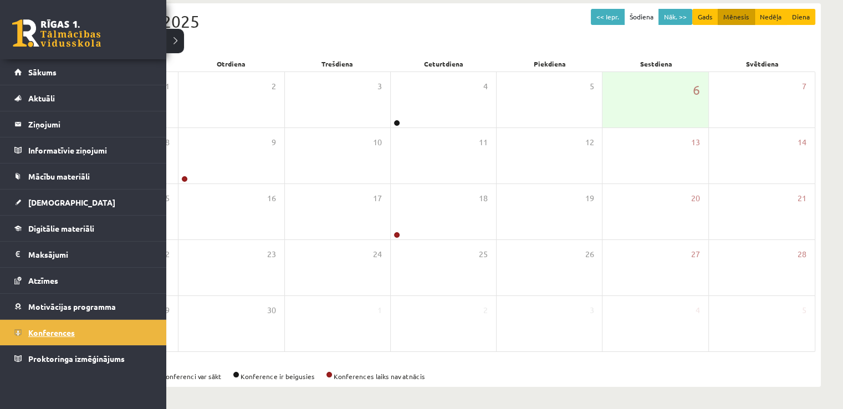
scroll to position [120, 0]
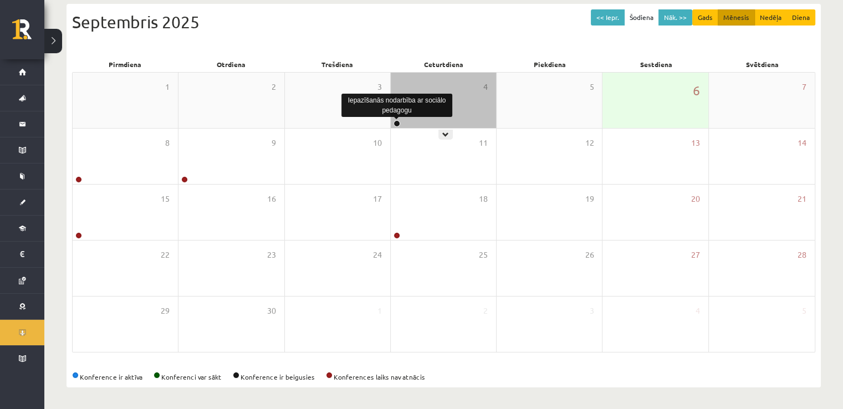
click at [397, 120] on link at bounding box center [397, 123] width 7 height 7
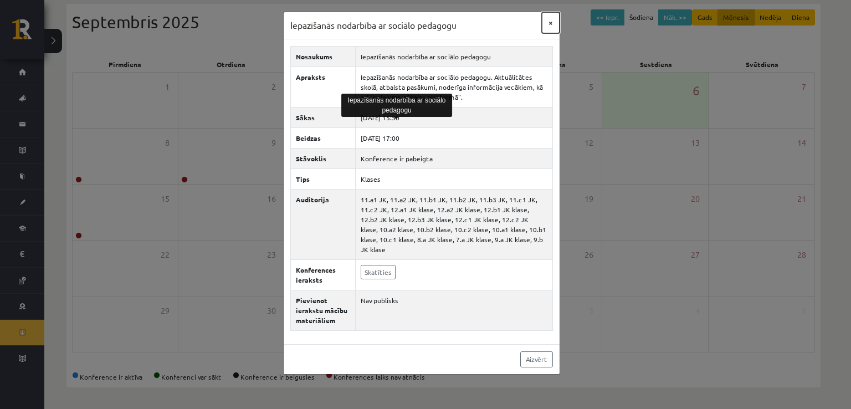
click at [549, 21] on button "×" at bounding box center [551, 22] width 18 height 21
